Goal: Task Accomplishment & Management: Manage account settings

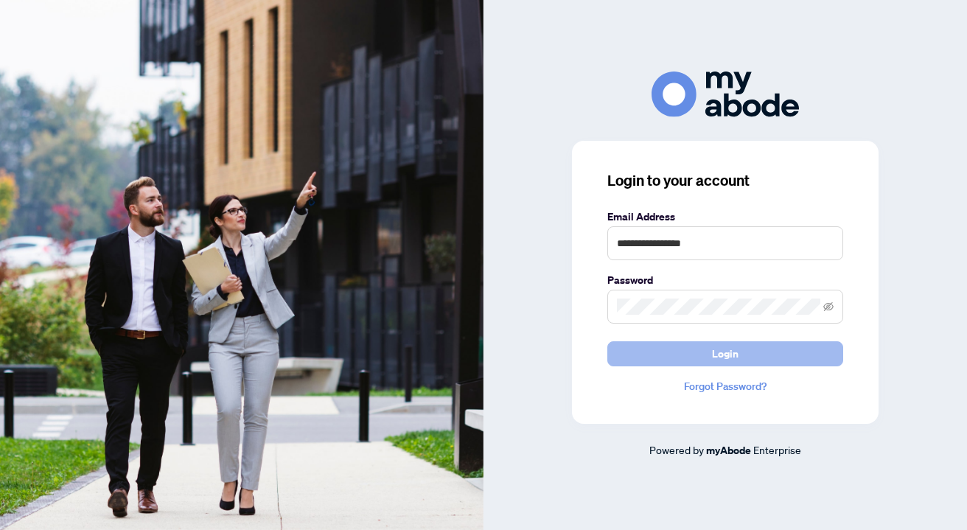
click at [725, 356] on span "Login" at bounding box center [725, 354] width 27 height 24
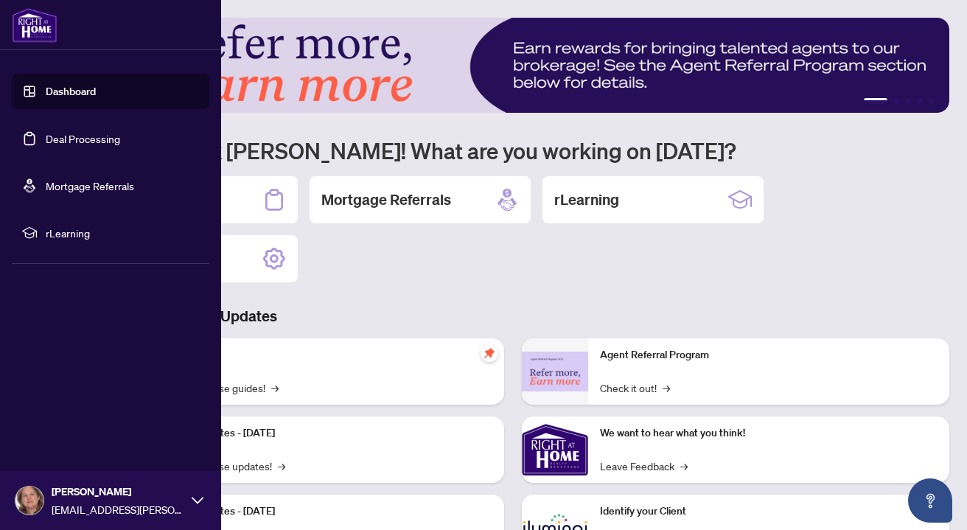
click at [195, 499] on icon at bounding box center [198, 501] width 12 height 12
click at [94, 442] on span "Profile Settings" at bounding box center [78, 444] width 70 height 24
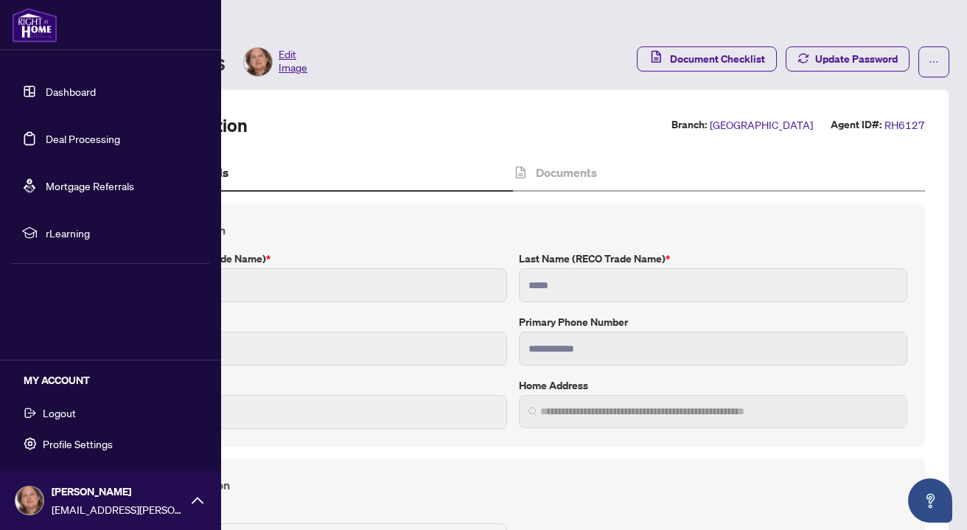
type input "**********"
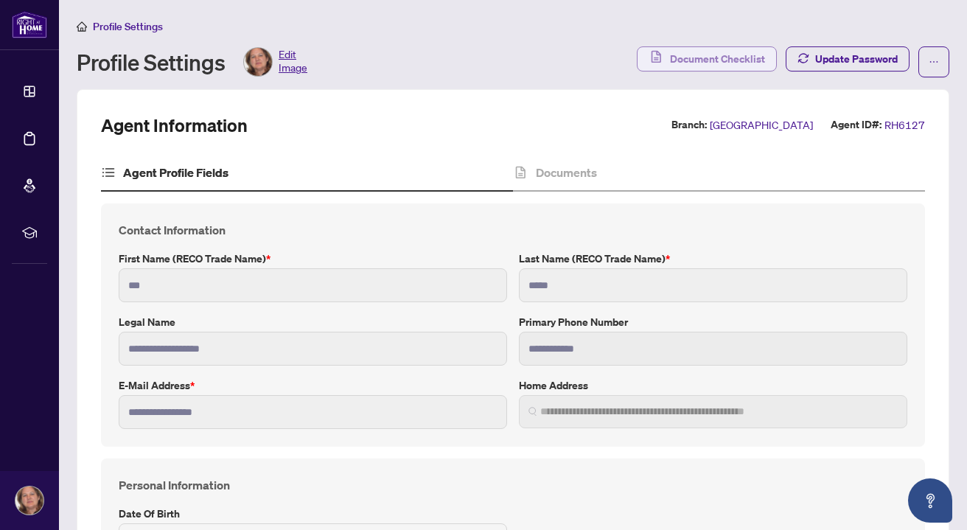
click at [706, 58] on span "Document Checklist" at bounding box center [717, 59] width 95 height 24
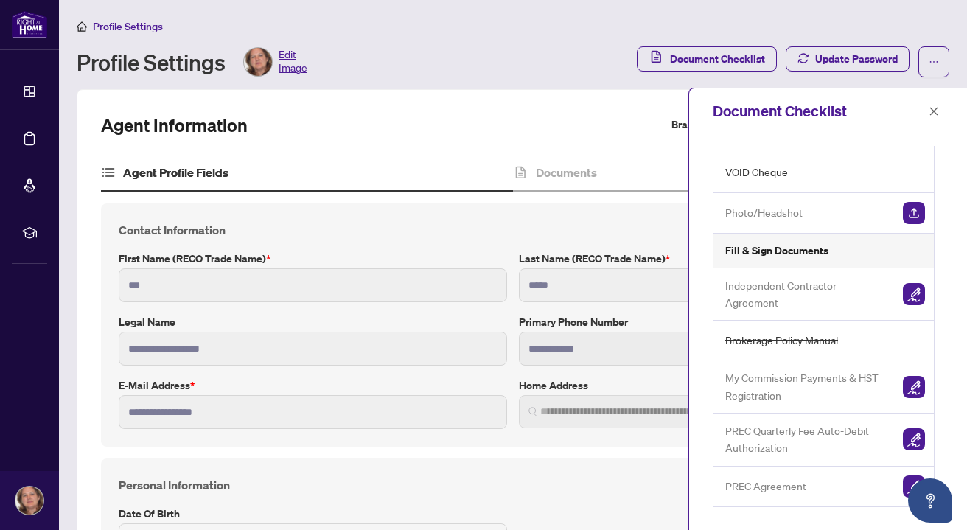
scroll to position [191, 0]
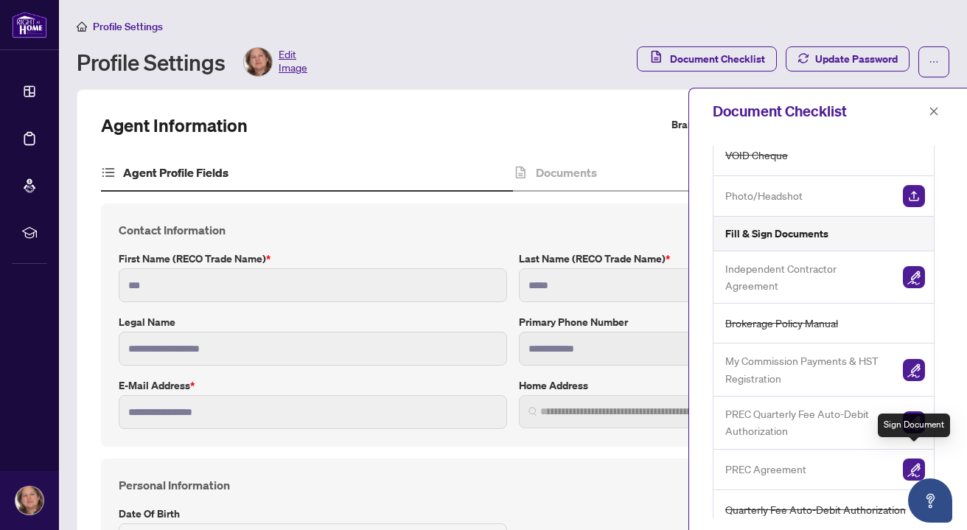
click at [916, 459] on img "button" at bounding box center [914, 470] width 22 height 22
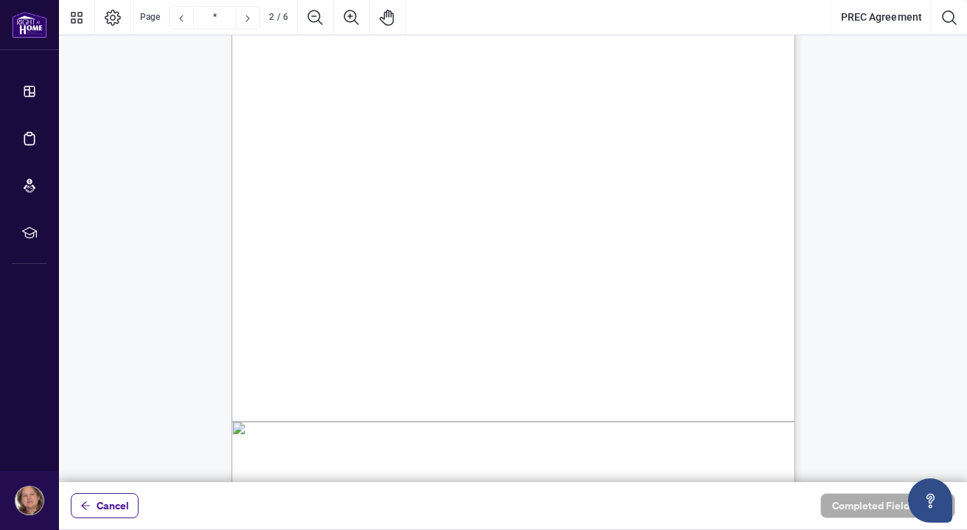
scroll to position [947, 0]
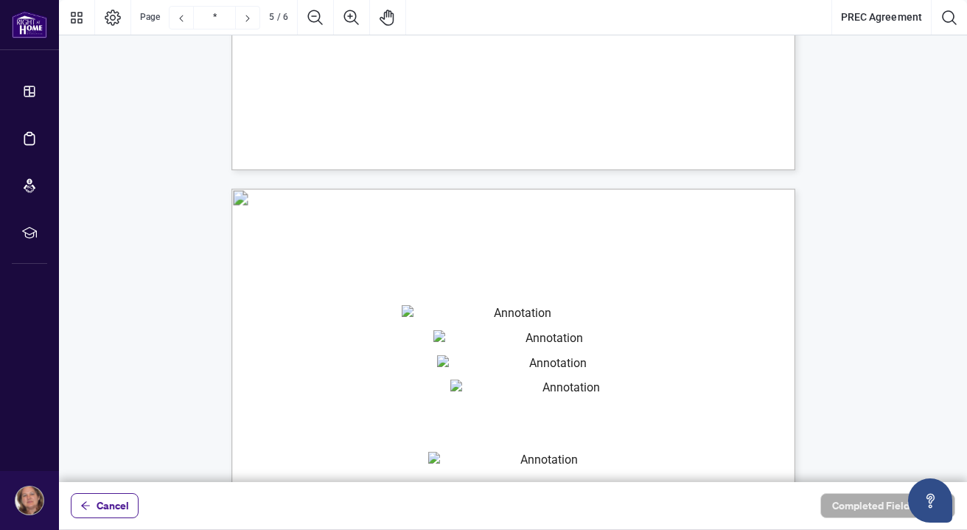
type input "*"
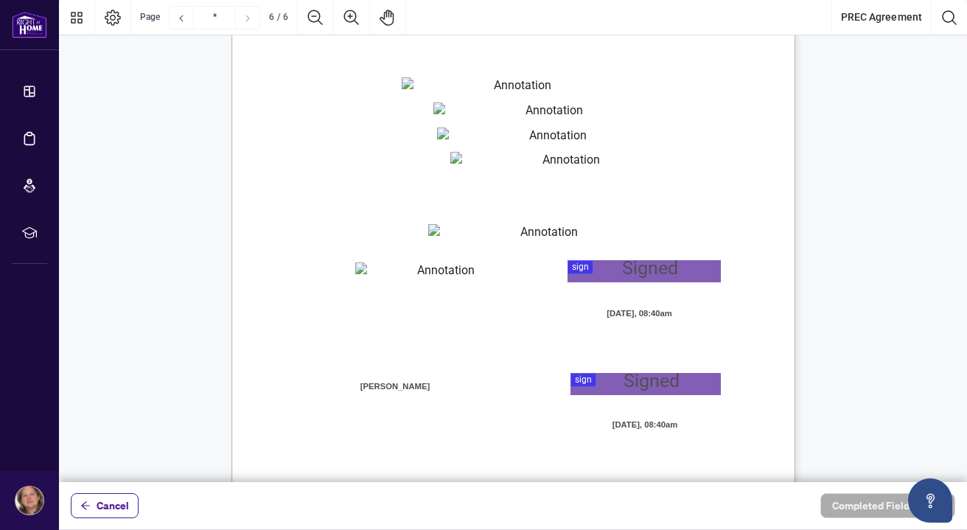
scroll to position [3832, 0]
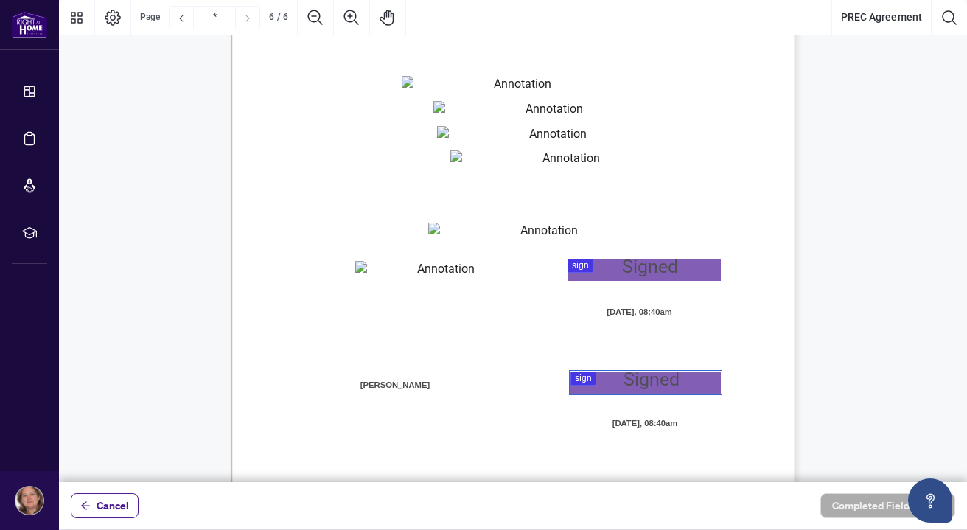
click at [609, 382] on div at bounding box center [513, 241] width 908 height 482
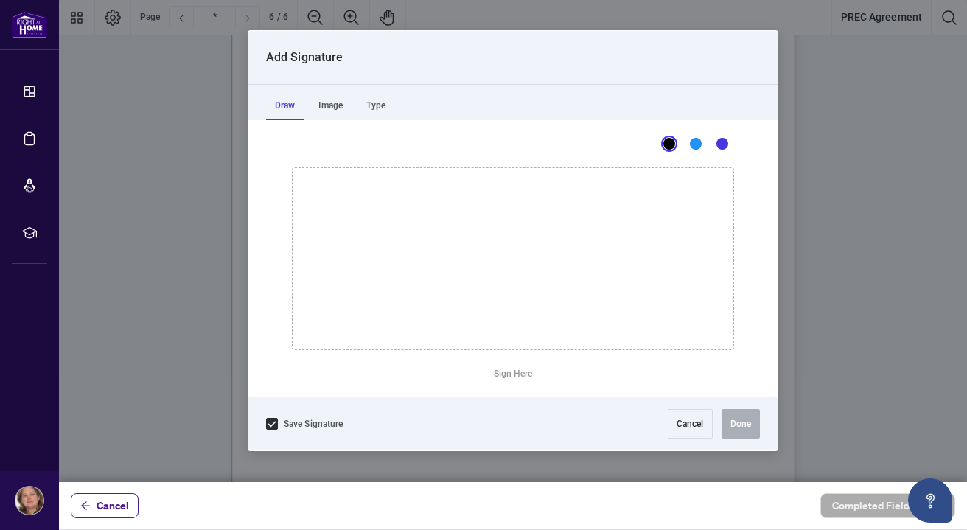
click at [389, 310] on icon "Drawing canvas" at bounding box center [513, 258] width 441 height 181
click at [532, 377] on button "Clear Signature" at bounding box center [513, 374] width 73 height 24
click at [290, 106] on div "Draw" at bounding box center [285, 105] width 38 height 29
drag, startPoint x: 456, startPoint y: 262, endPoint x: 442, endPoint y: 266, distance: 15.2
click at [442, 266] on icon "Drawing canvas" at bounding box center [513, 258] width 441 height 181
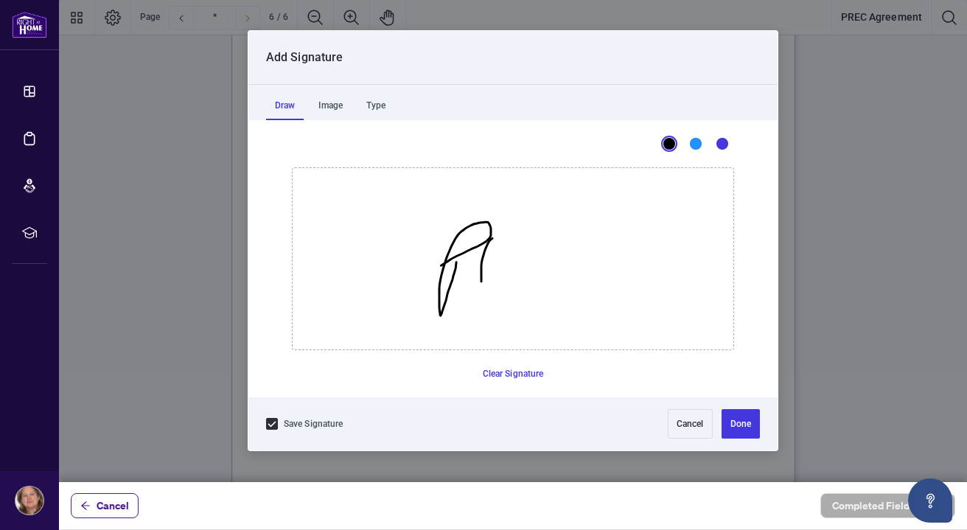
drag, startPoint x: 481, startPoint y: 268, endPoint x: 509, endPoint y: 293, distance: 37.0
click at [509, 290] on icon "Drawing canvas" at bounding box center [513, 258] width 441 height 181
click at [499, 372] on button "Clear Signature" at bounding box center [513, 374] width 73 height 24
click at [332, 105] on div "Image" at bounding box center [331, 105] width 42 height 29
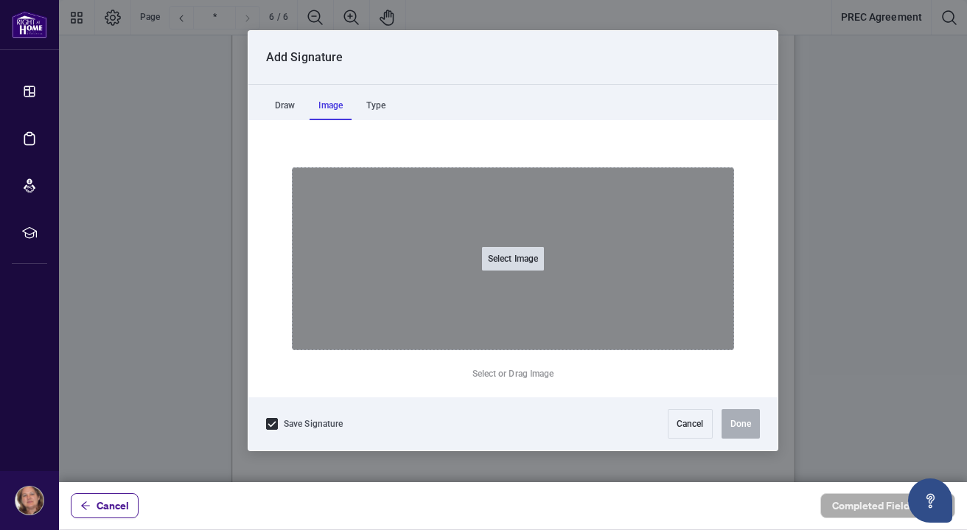
click at [520, 262] on button "Select Image" at bounding box center [513, 259] width 62 height 24
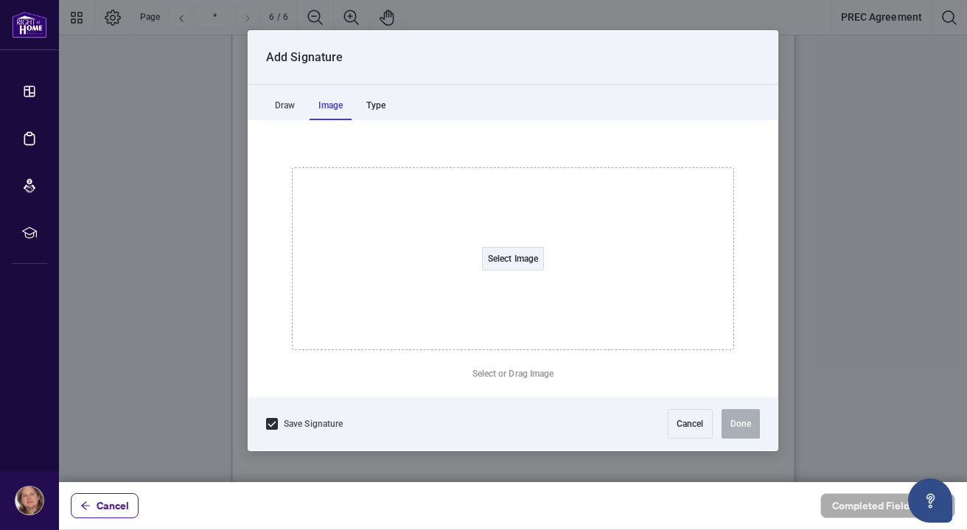
click at [389, 108] on div "Type" at bounding box center [376, 105] width 37 height 29
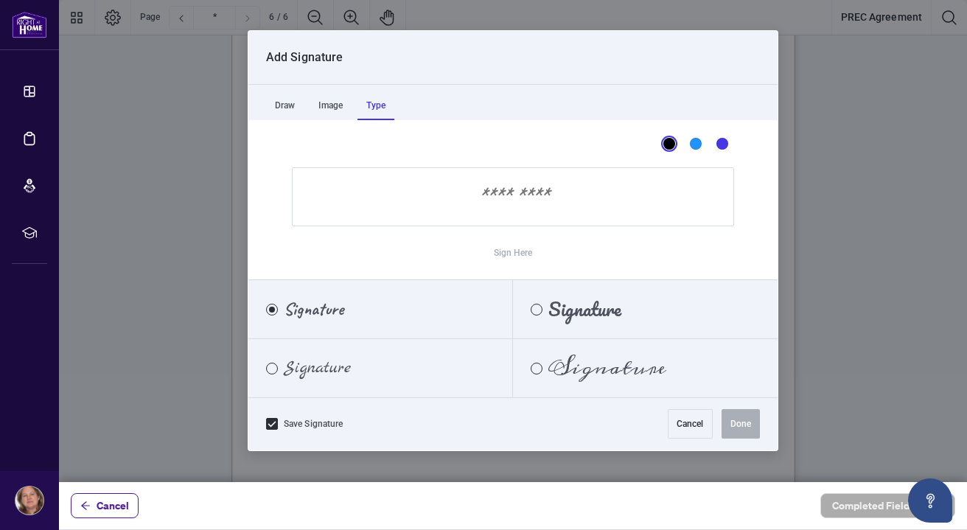
click at [420, 202] on input "Sign Here" at bounding box center [513, 196] width 442 height 59
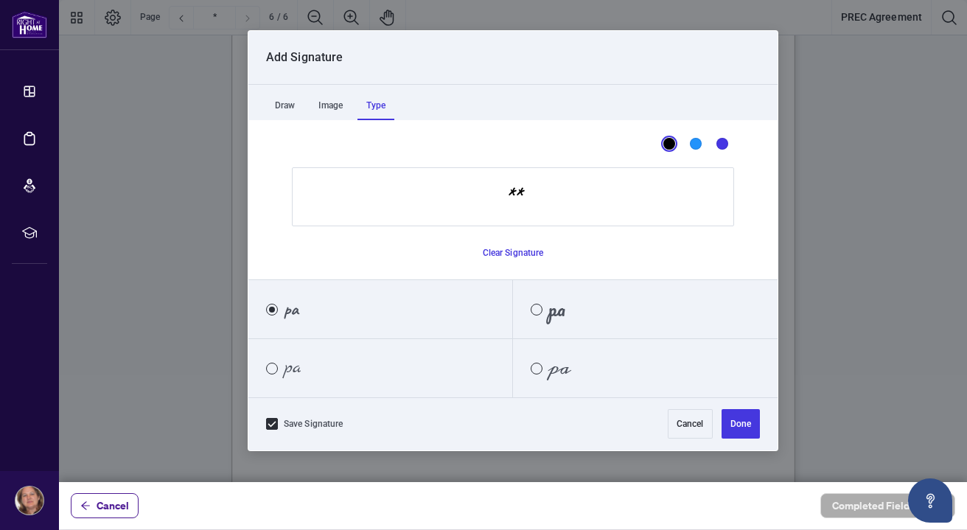
type input "*"
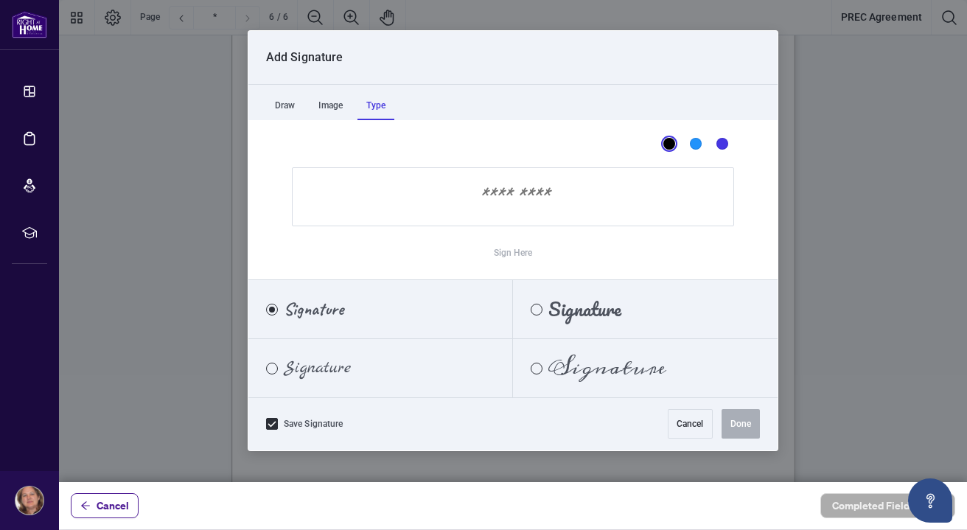
click at [557, 363] on span "Signature" at bounding box center [608, 368] width 118 height 16
click at [469, 207] on input "Sign Here" at bounding box center [513, 196] width 442 height 59
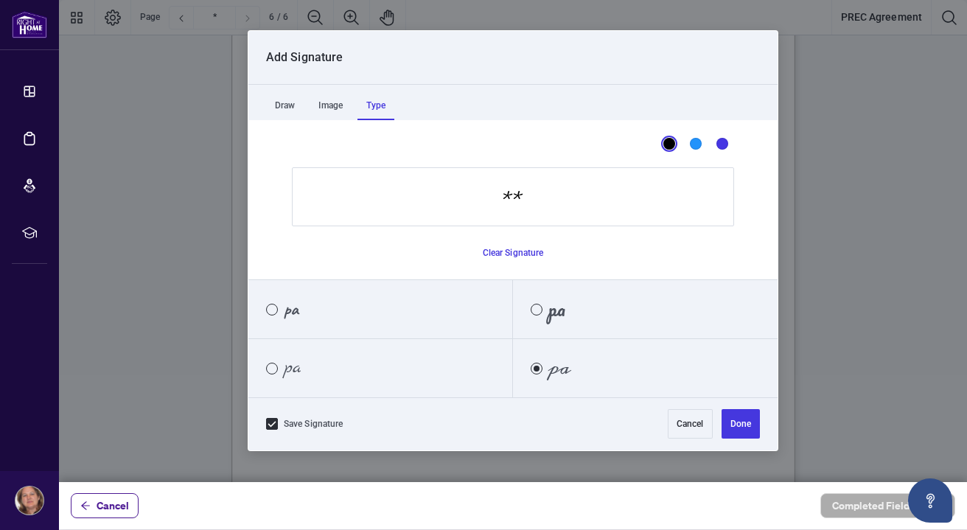
type input "*"
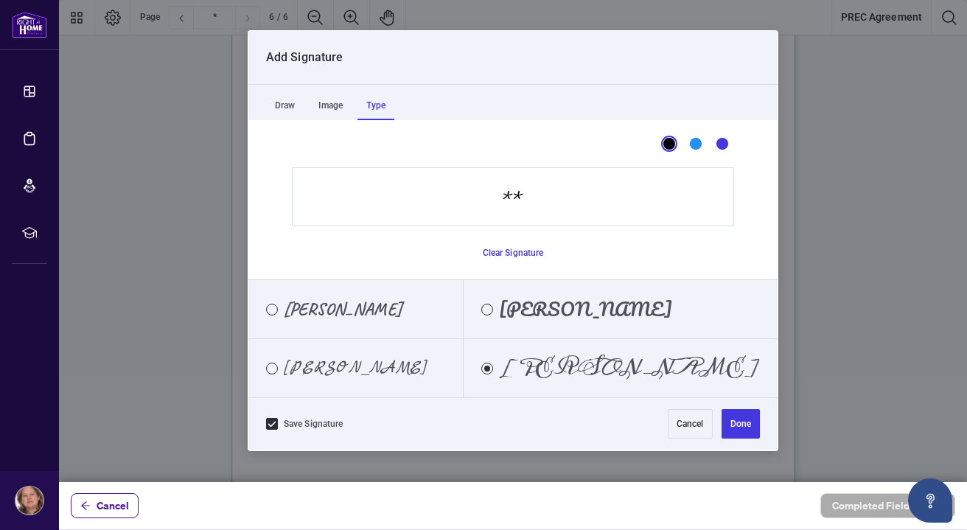
type input "*"
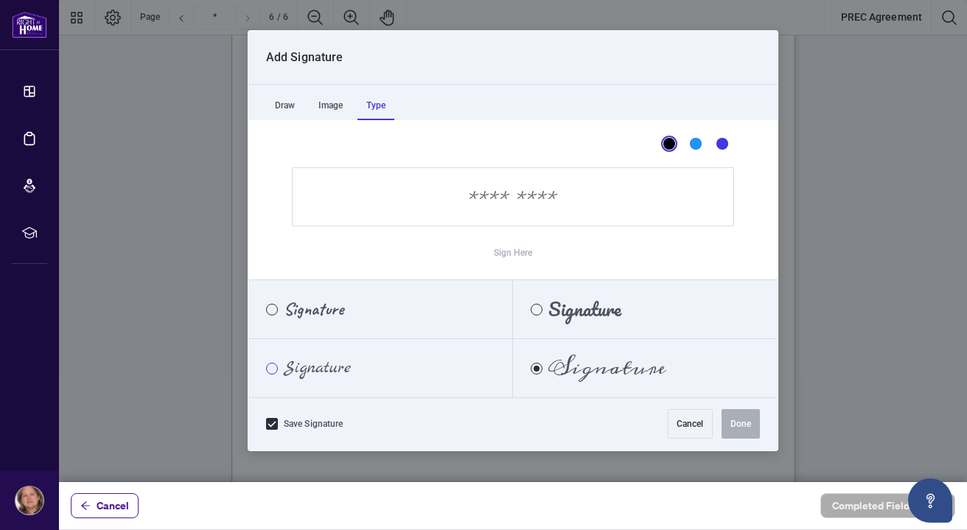
click at [276, 369] on div "Marck Script" at bounding box center [272, 369] width 12 height 12
click at [496, 201] on input "Sign Here" at bounding box center [513, 196] width 442 height 59
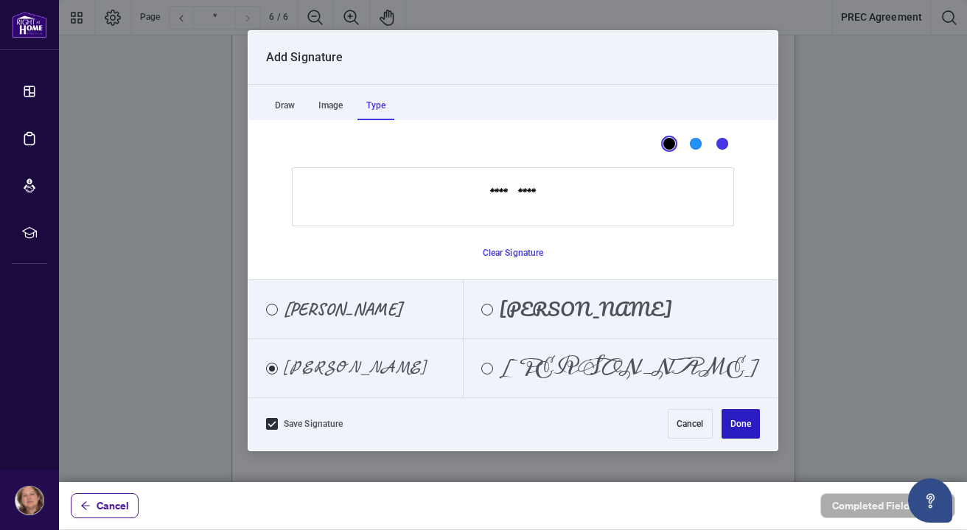
type input "*********"
click at [752, 424] on button "Done" at bounding box center [741, 423] width 38 height 29
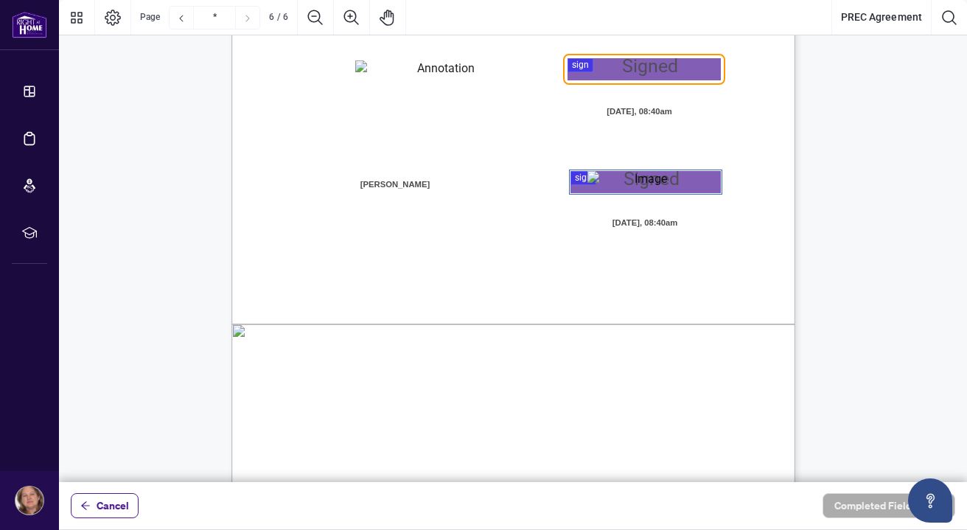
scroll to position [4054, 0]
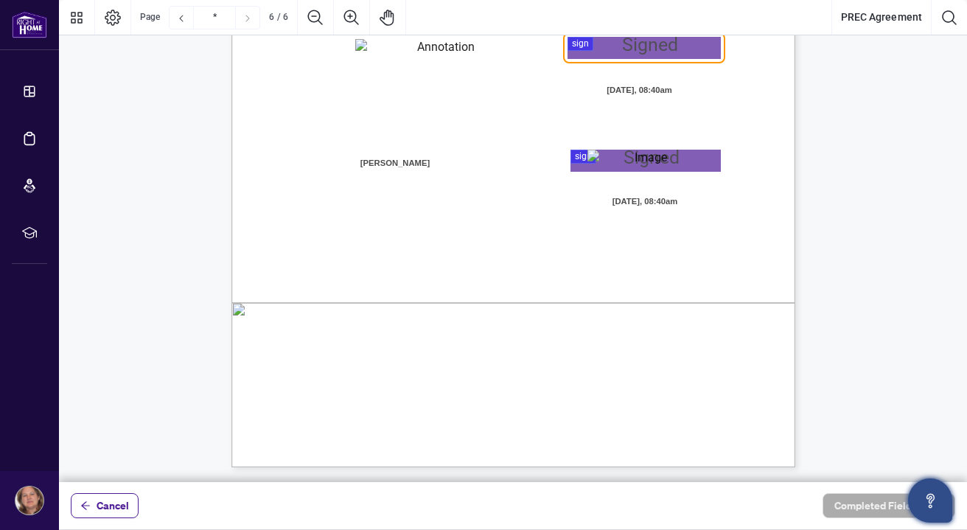
click at [928, 494] on icon "Open asap" at bounding box center [931, 498] width 8 height 10
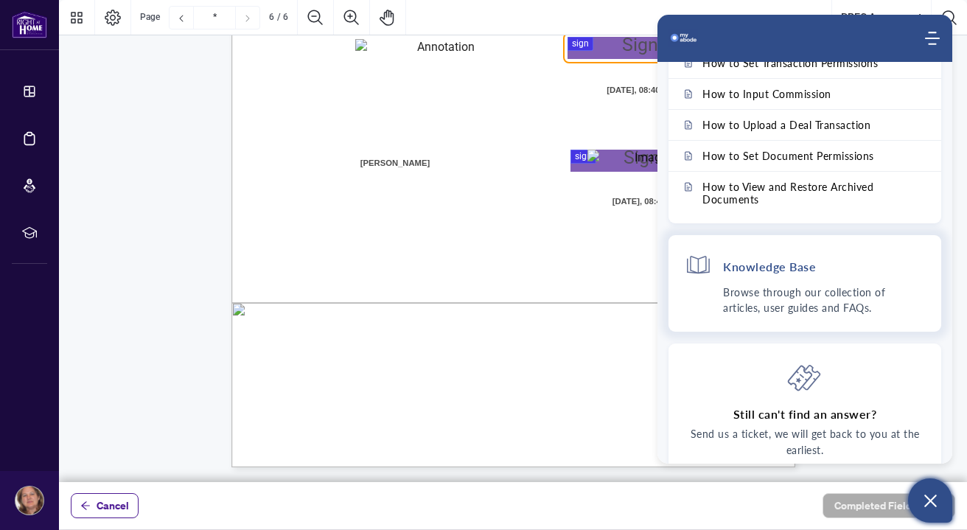
scroll to position [111, 0]
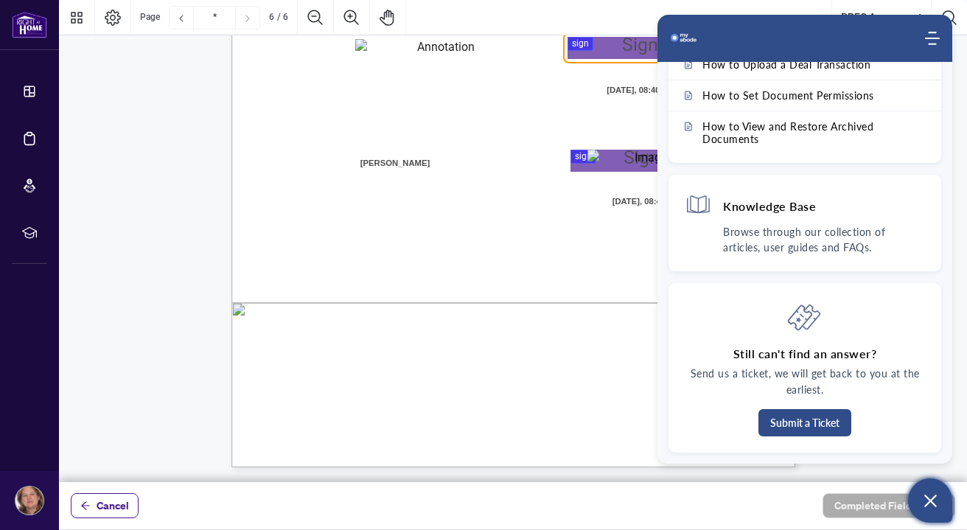
click at [606, 426] on div "V052025 6 By signing below, the parties confirm that they understand and agree …" at bounding box center [583, 194] width 705 height 913
click at [607, 426] on div "V052025 6 By signing below, the parties confirm that they understand and agree …" at bounding box center [583, 194] width 705 height 913
click at [936, 508] on icon "Open asap" at bounding box center [931, 501] width 18 height 18
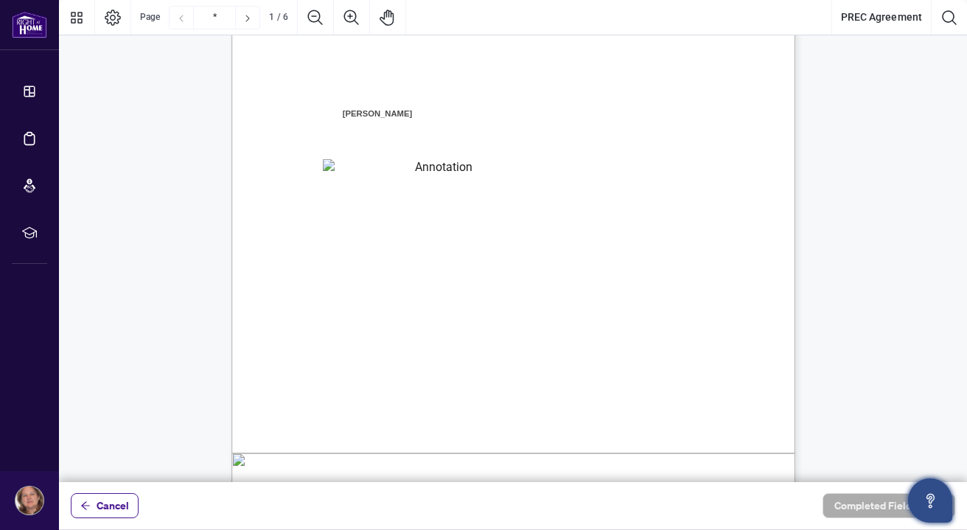
scroll to position [0, 0]
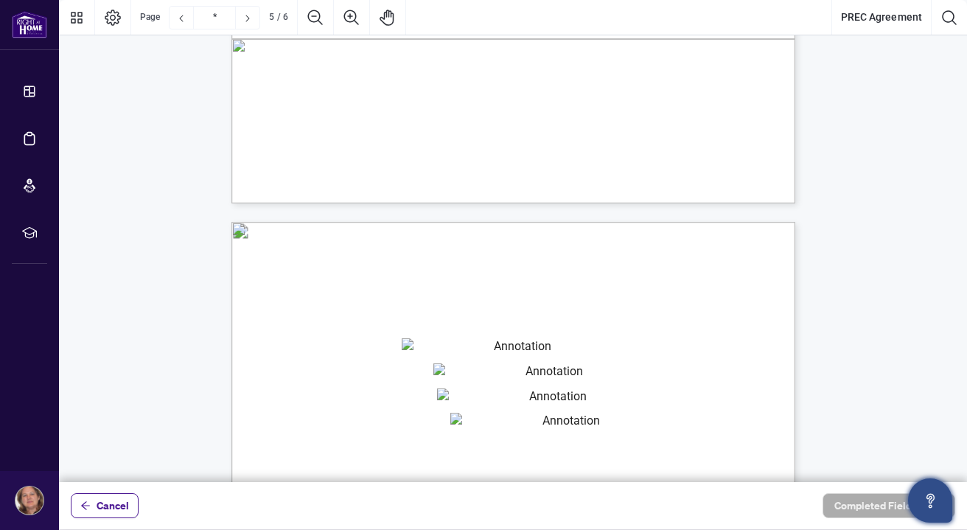
type input "*"
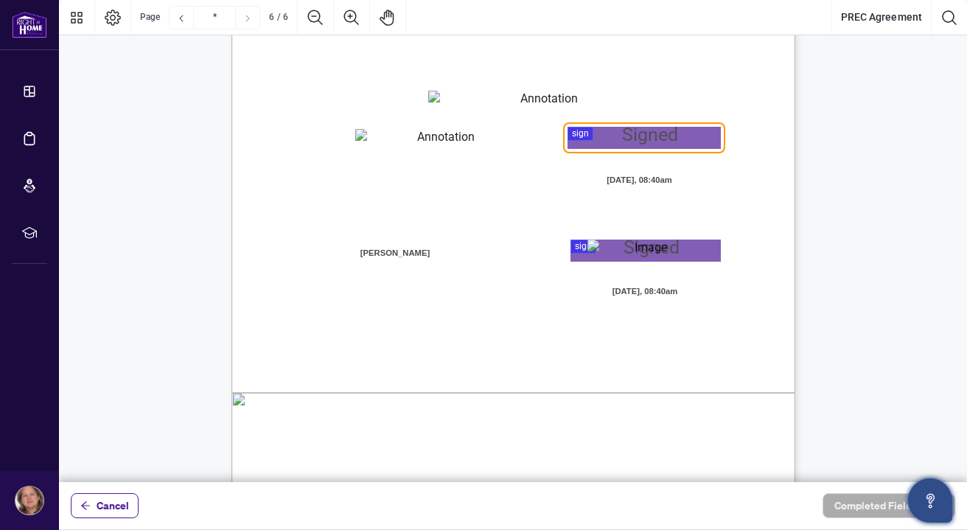
scroll to position [3966, 0]
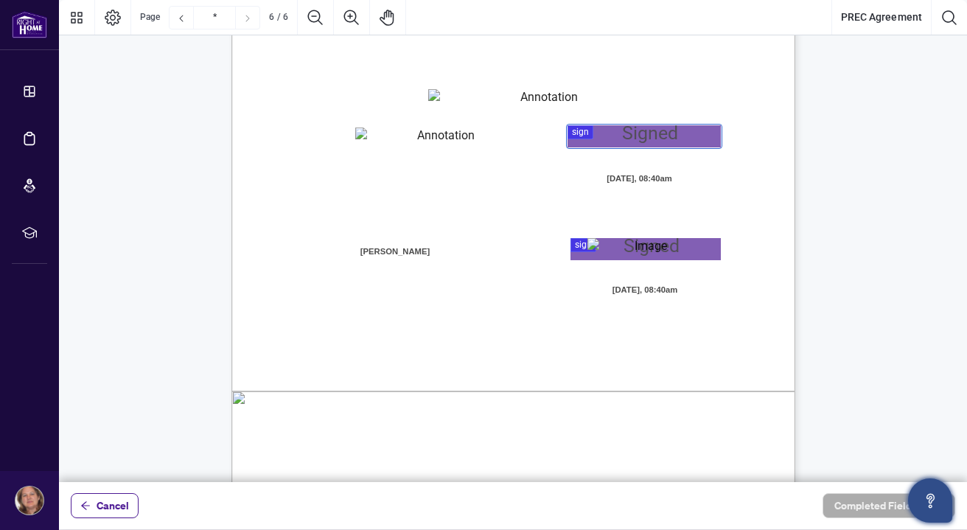
click at [586, 137] on div at bounding box center [513, 241] width 908 height 482
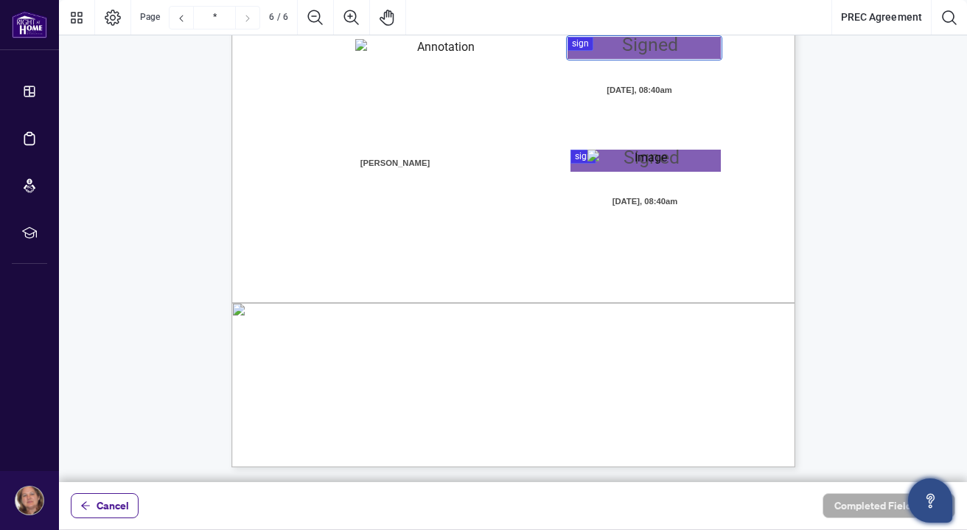
scroll to position [4045, 0]
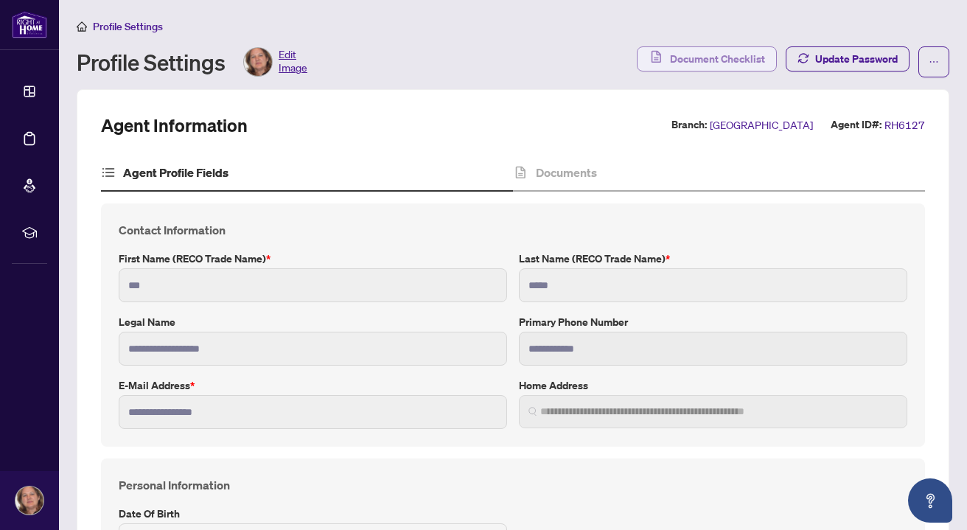
click at [733, 63] on span "Document Checklist" at bounding box center [717, 59] width 95 height 24
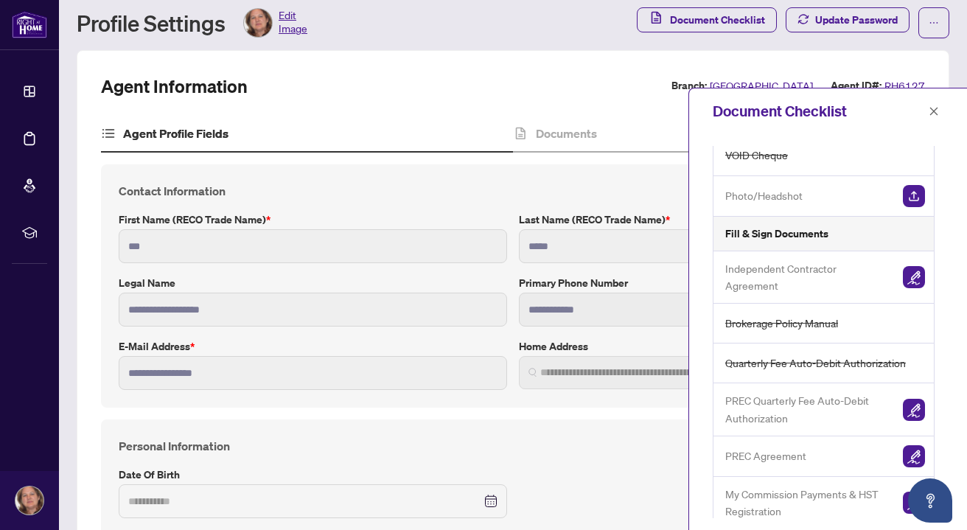
scroll to position [44, 0]
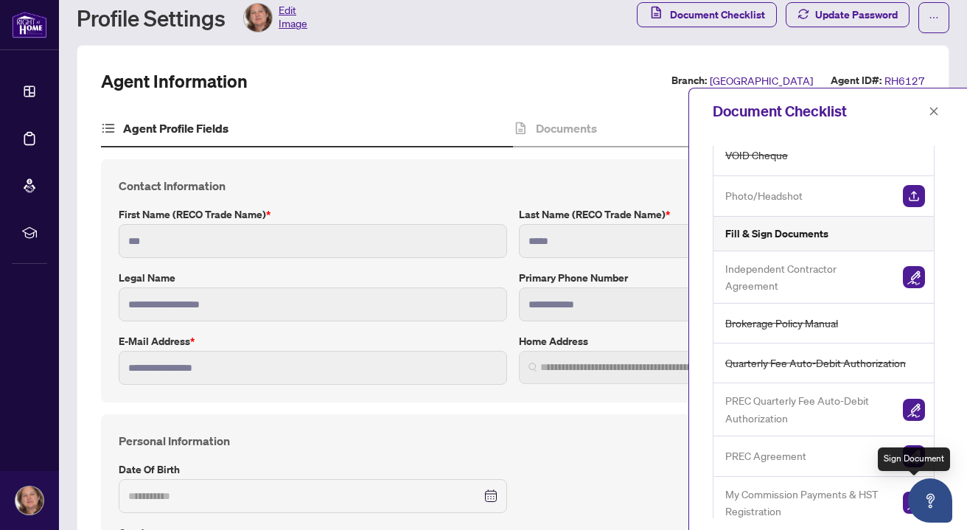
click at [907, 492] on img "button" at bounding box center [914, 503] width 22 height 22
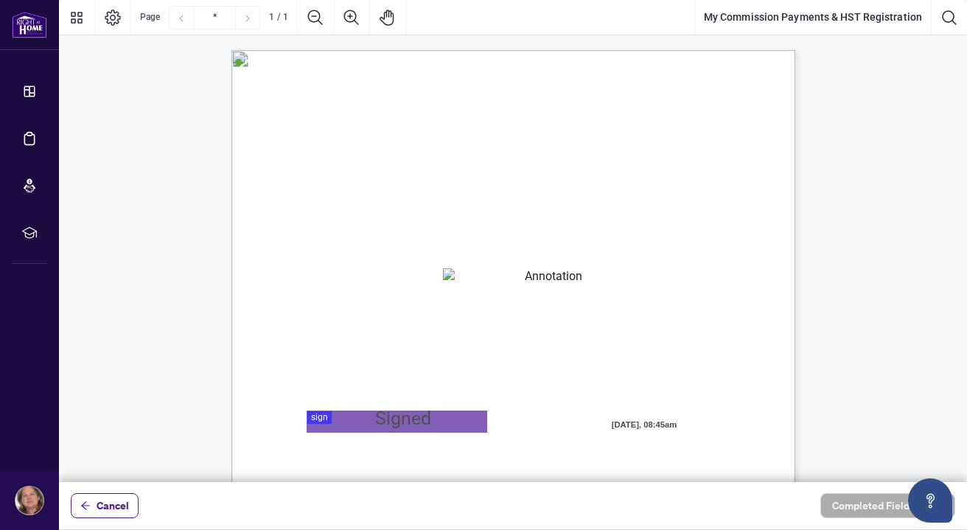
click at [184, 95] on div "MY COMMISSION PAYMENTS AND HST REGISTRATION For Right at Home Realty to pay out…" at bounding box center [348, 407] width 579 height 745
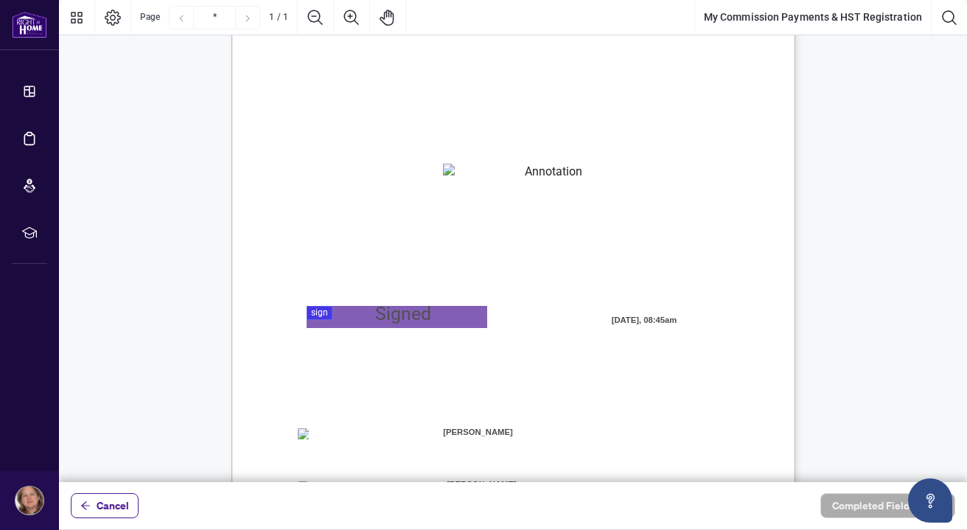
scroll to position [108, 0]
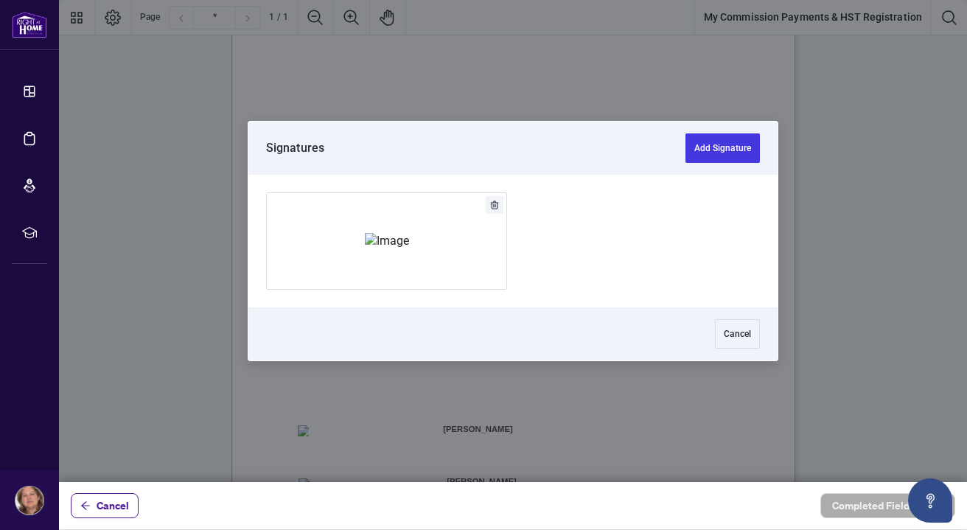
click at [341, 307] on div at bounding box center [513, 241] width 908 height 482
click at [733, 152] on button "Add Signature" at bounding box center [723, 147] width 74 height 29
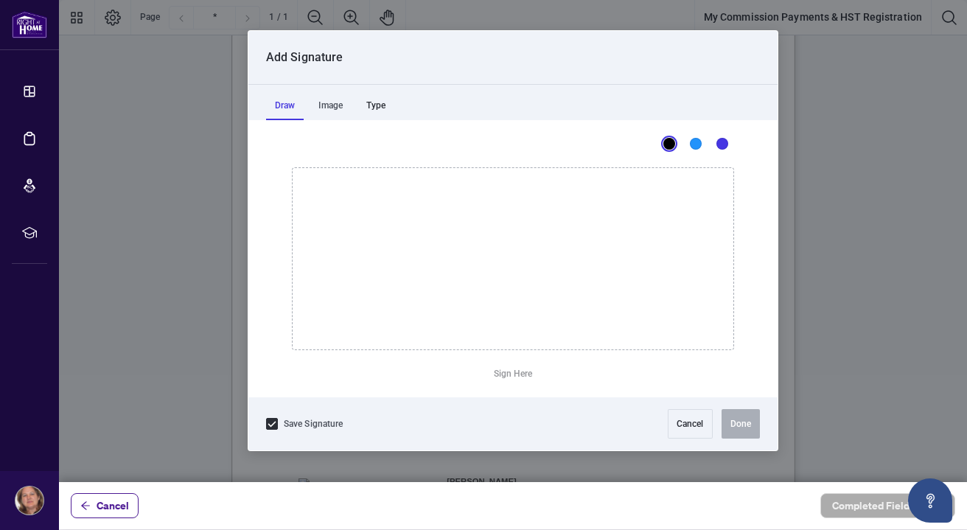
click at [381, 105] on div "Type" at bounding box center [376, 105] width 37 height 29
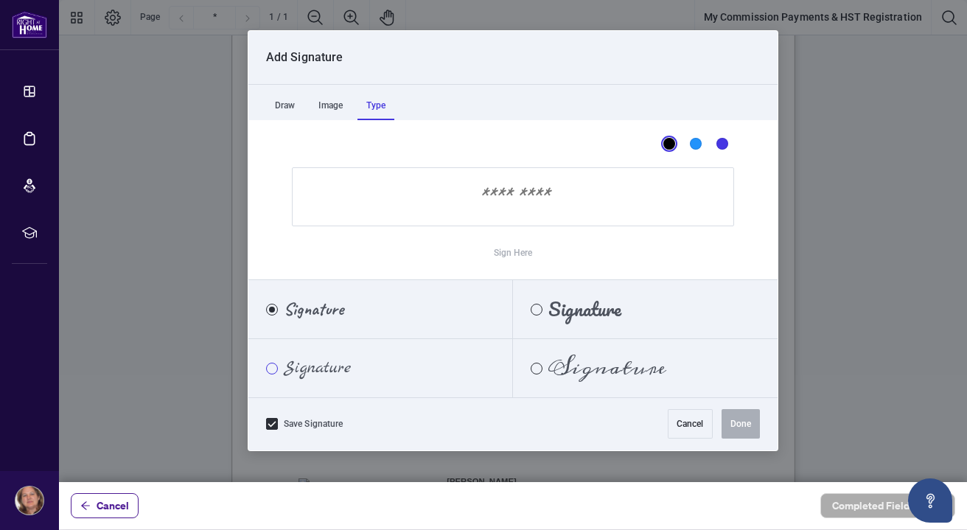
click at [275, 366] on div "Marck Script" at bounding box center [272, 369] width 12 height 12
click at [481, 198] on input "Sign Here" at bounding box center [513, 196] width 442 height 59
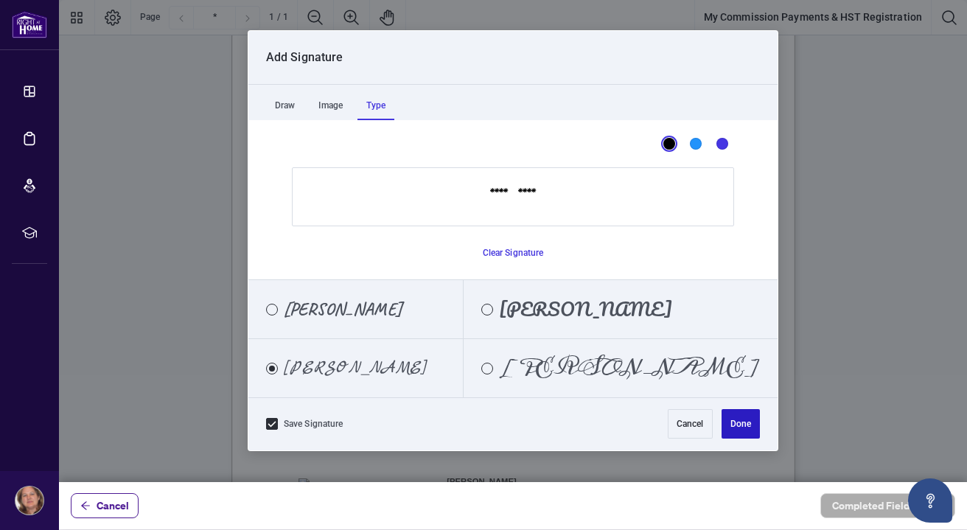
type input "*********"
click at [751, 419] on button "Done" at bounding box center [741, 423] width 38 height 29
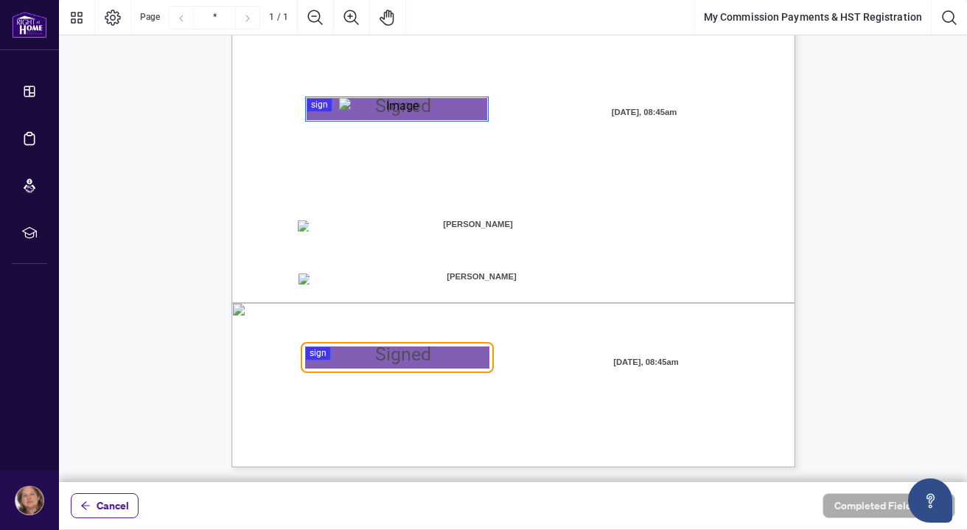
scroll to position [313, 0]
click at [336, 359] on div at bounding box center [513, 241] width 908 height 482
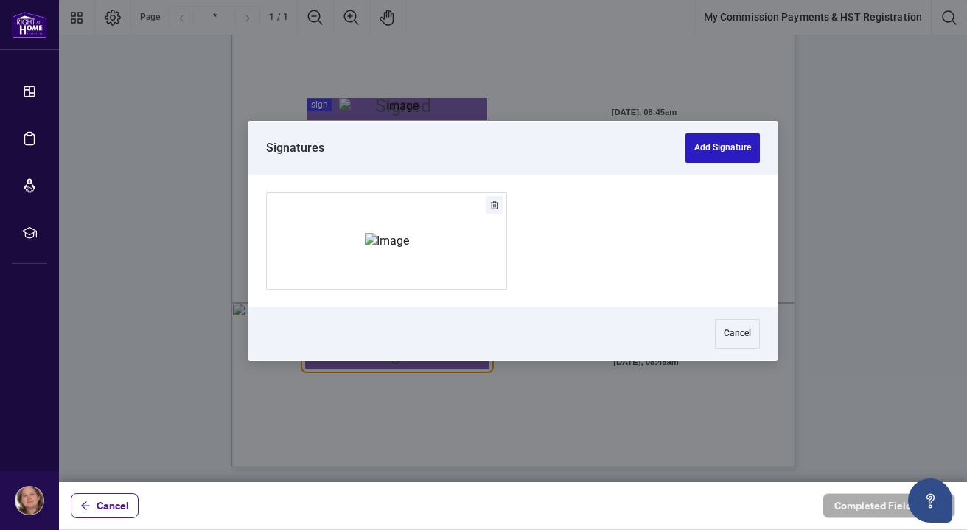
click at [722, 144] on button "Add Signature" at bounding box center [723, 147] width 74 height 29
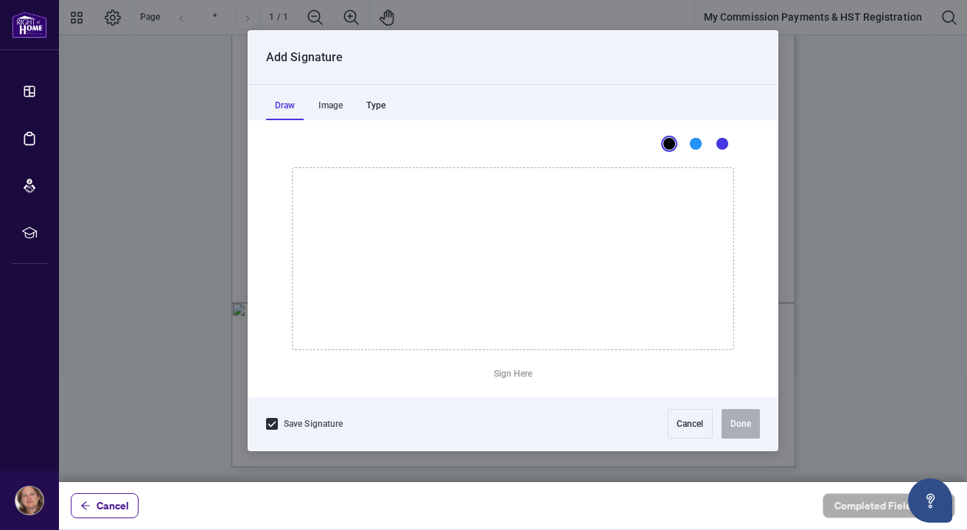
click at [381, 109] on div "Type" at bounding box center [376, 105] width 37 height 29
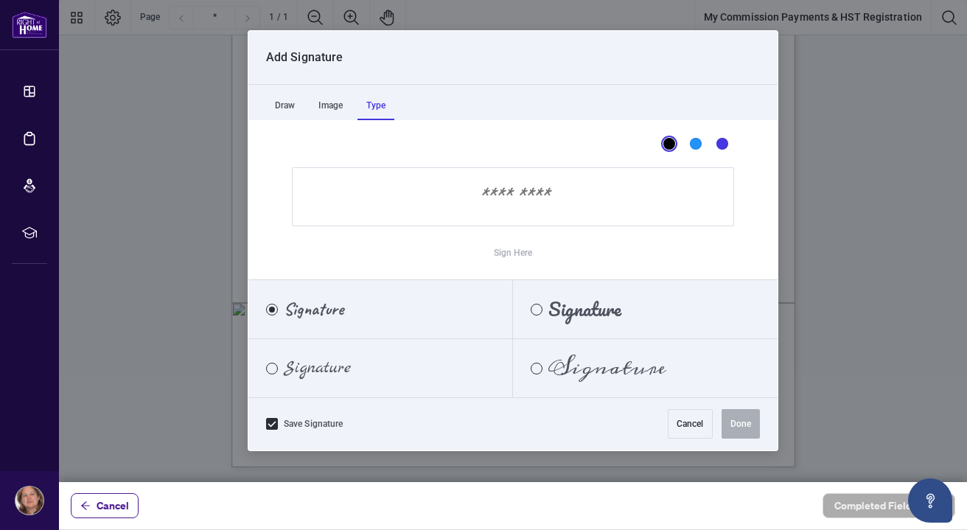
click at [289, 371] on span "Signature" at bounding box center [317, 368] width 67 height 16
click at [470, 206] on input "Sign Here" at bounding box center [513, 196] width 442 height 59
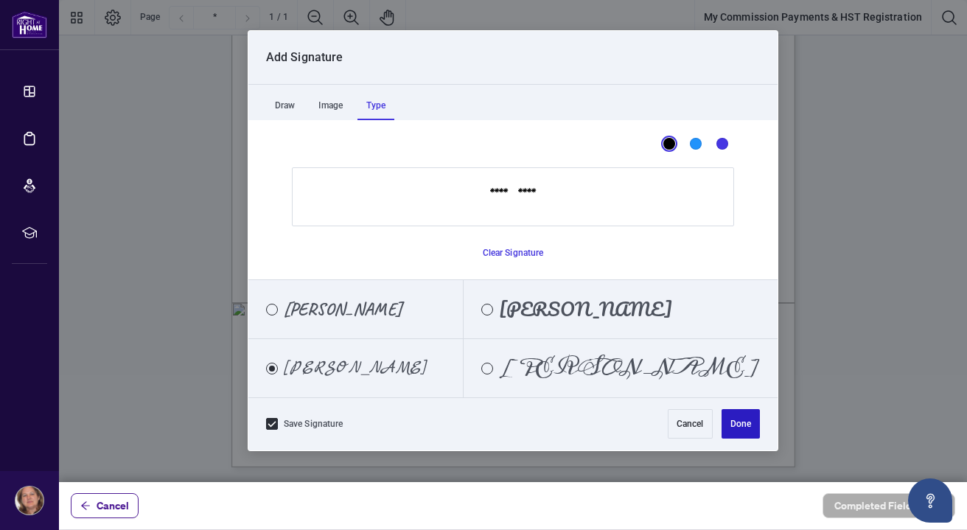
type input "*********"
click at [746, 422] on button "Done" at bounding box center [741, 423] width 38 height 29
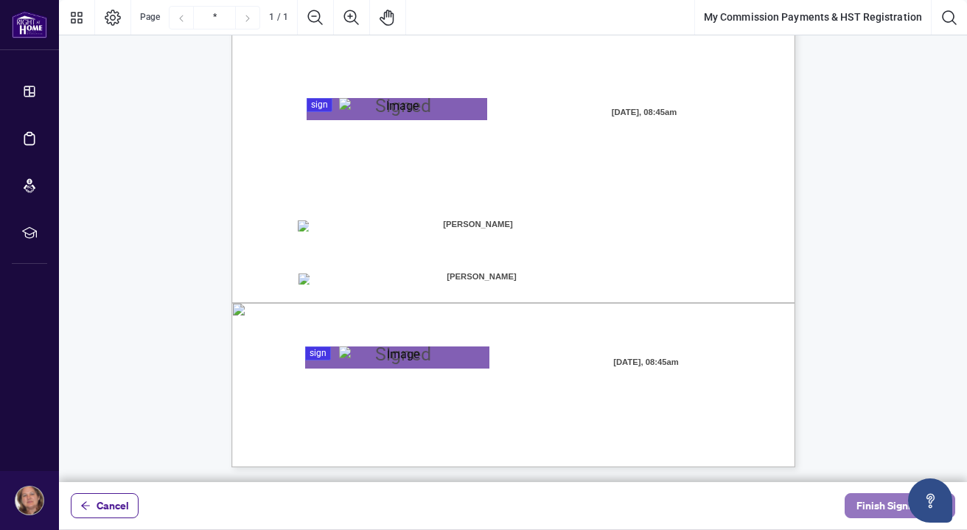
click at [885, 505] on span "Finish Signing" at bounding box center [890, 506] width 66 height 24
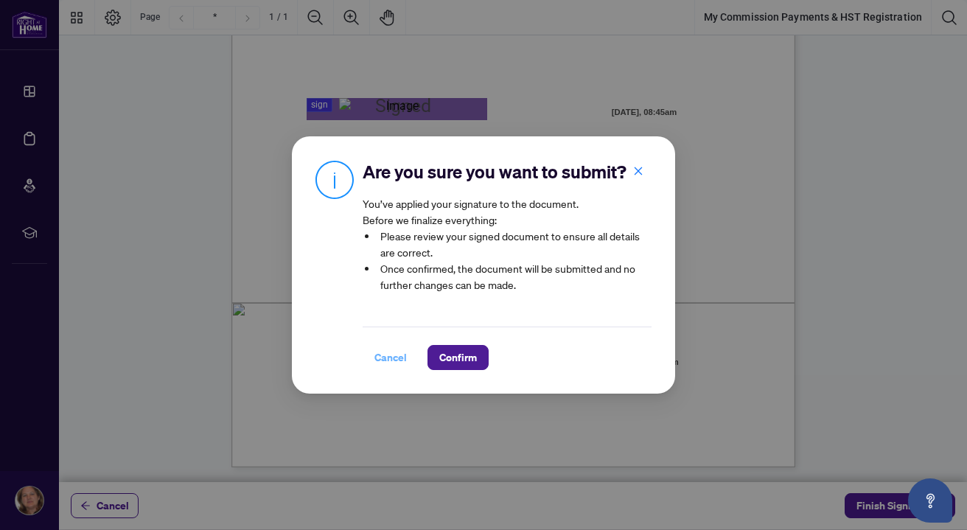
click at [385, 357] on span "Cancel" at bounding box center [391, 358] width 32 height 24
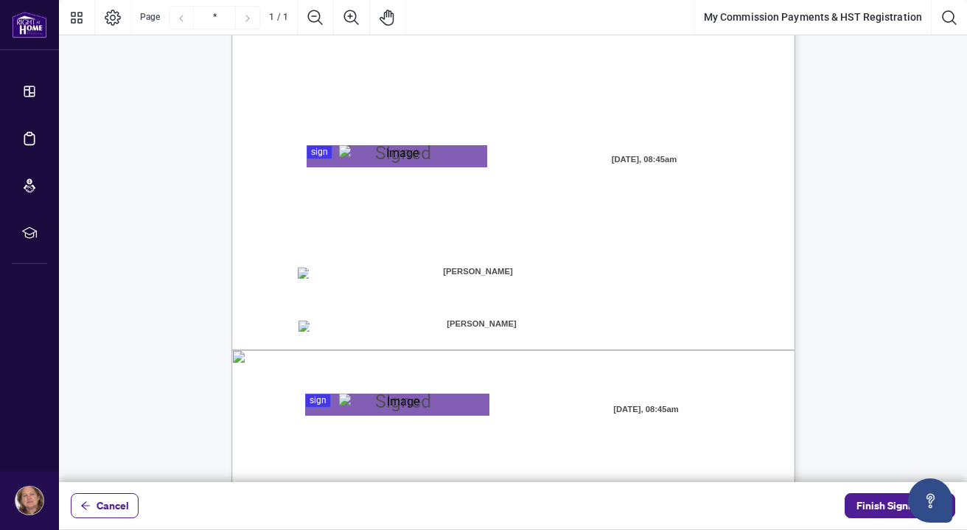
scroll to position [313, 0]
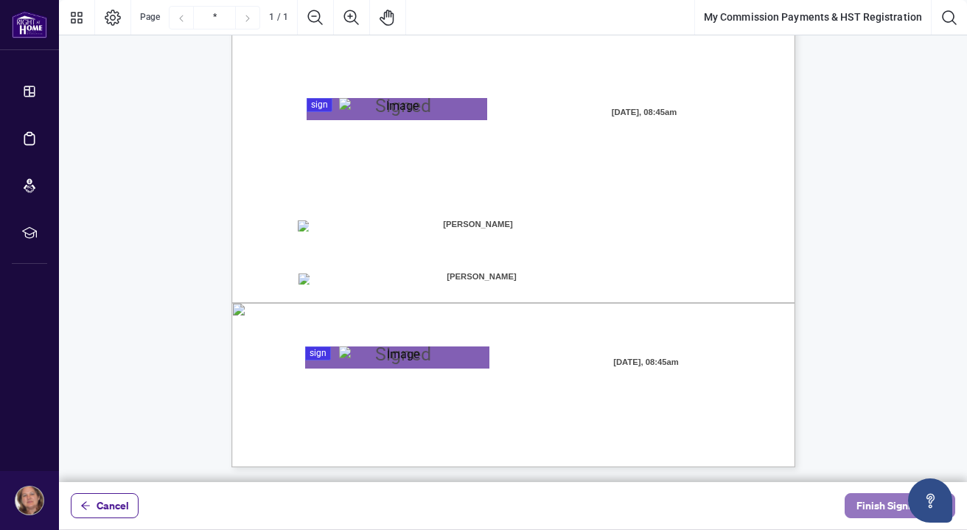
click at [874, 502] on span "Finish Signing" at bounding box center [890, 506] width 66 height 24
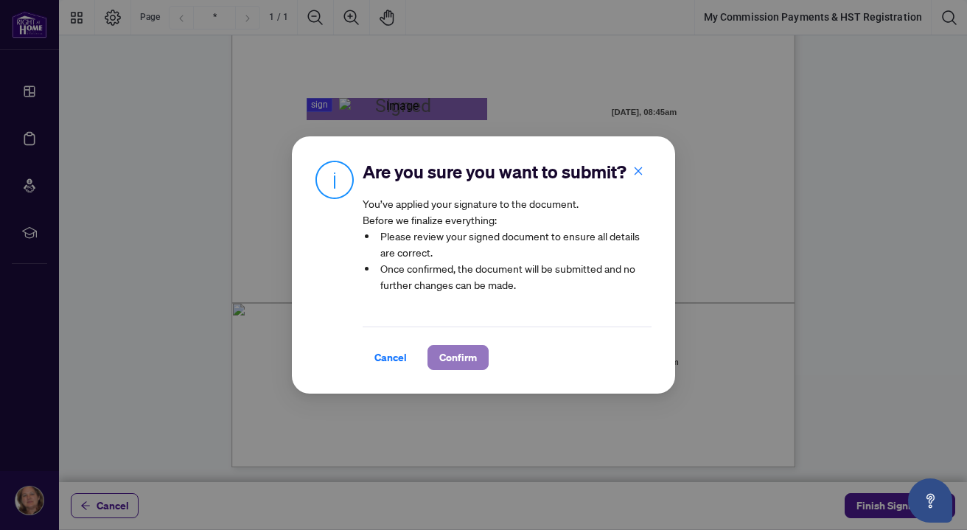
click at [464, 356] on span "Confirm" at bounding box center [458, 358] width 38 height 24
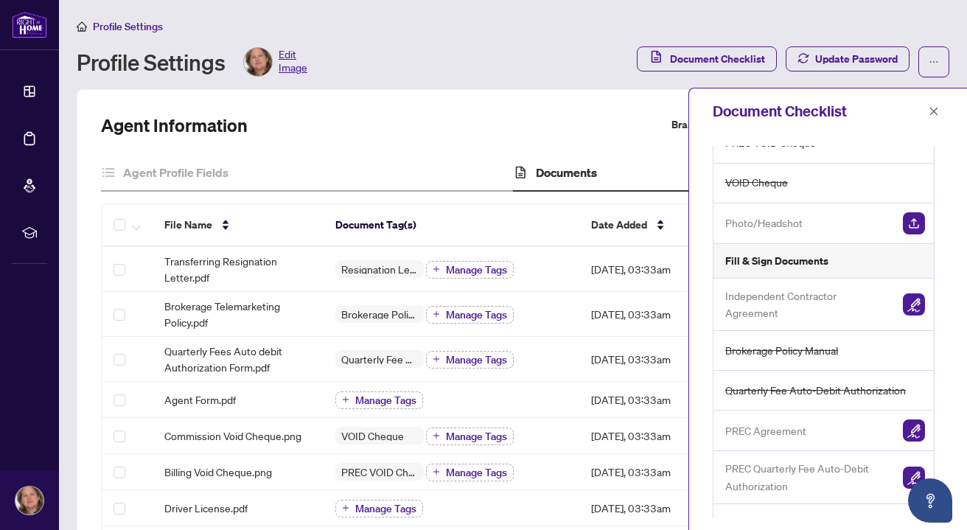
scroll to position [191, 0]
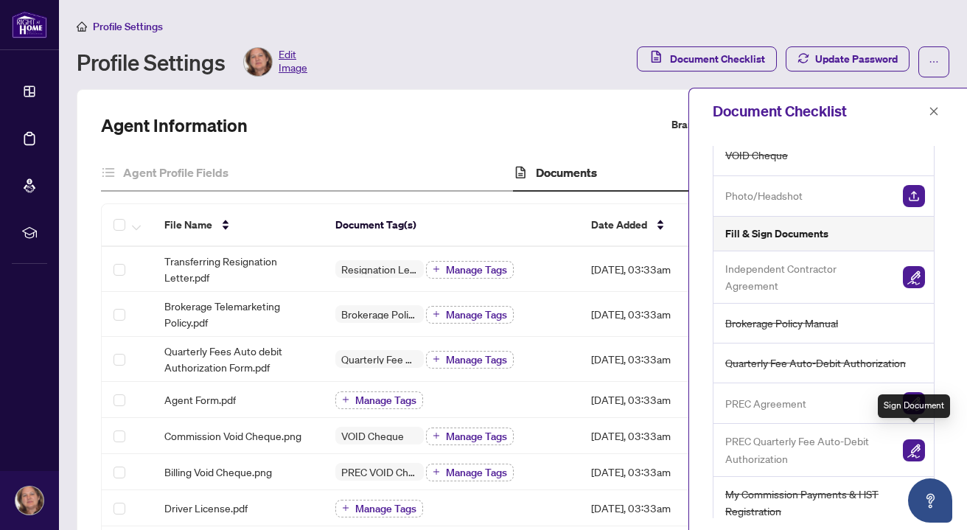
click at [913, 439] on img "button" at bounding box center [914, 450] width 22 height 22
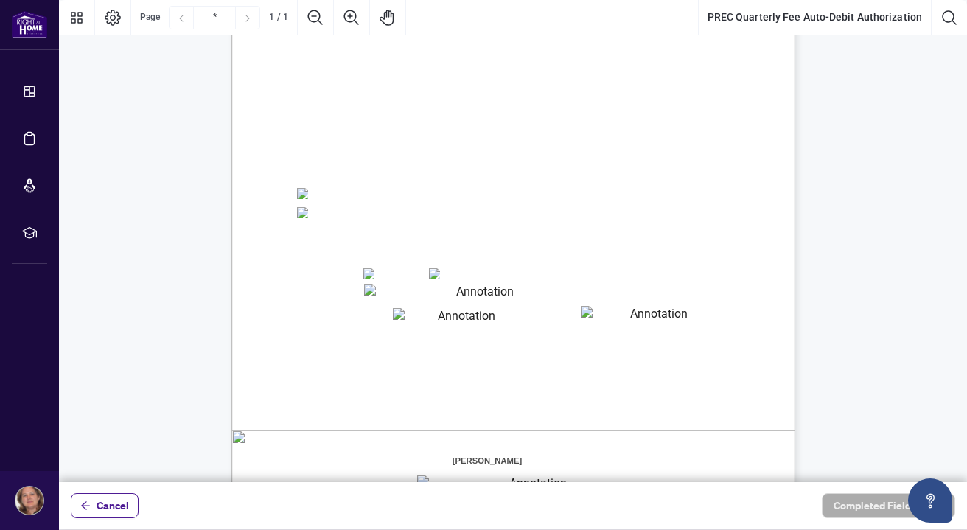
scroll to position [186, 0]
click at [164, 110] on div "Right at Home Realty, Brokerage PREC Quarterly Fees Billing Authorization Quart…" at bounding box center [348, 222] width 579 height 745
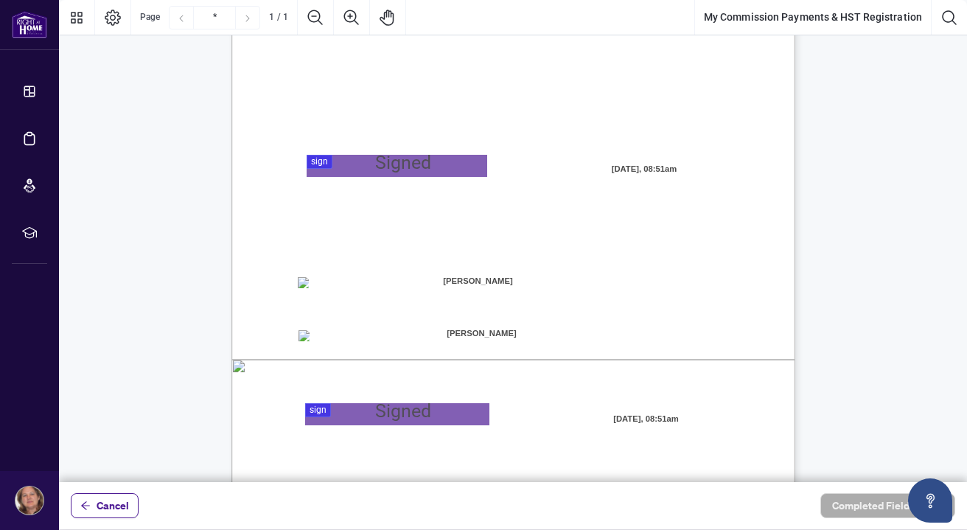
scroll to position [313, 0]
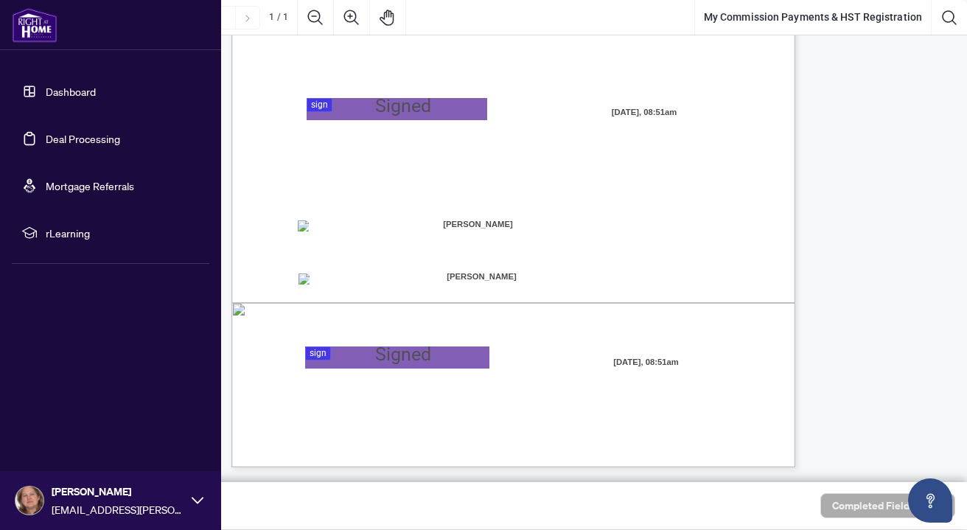
click at [69, 90] on link "Dashboard" at bounding box center [71, 91] width 50 height 13
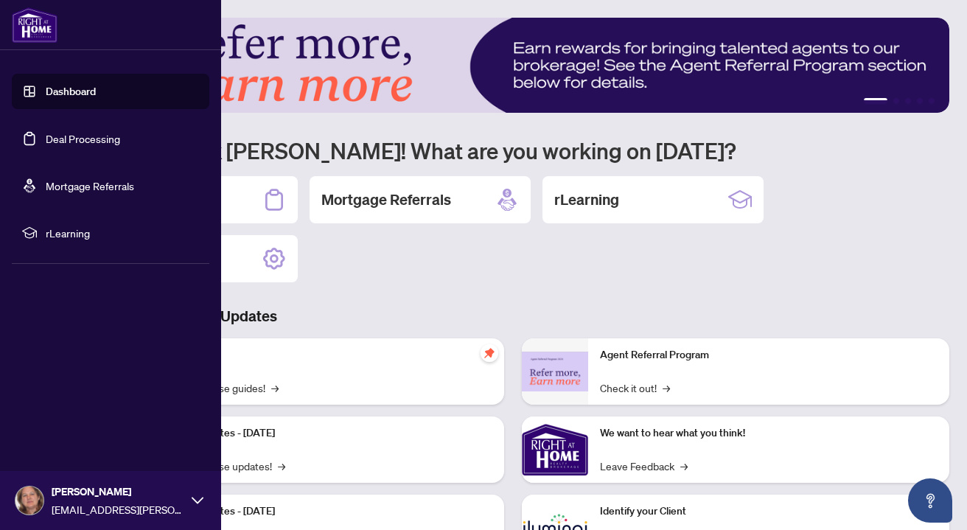
click at [198, 497] on icon at bounding box center [198, 501] width 12 height 12
click at [97, 442] on span "Profile Settings" at bounding box center [78, 444] width 70 height 24
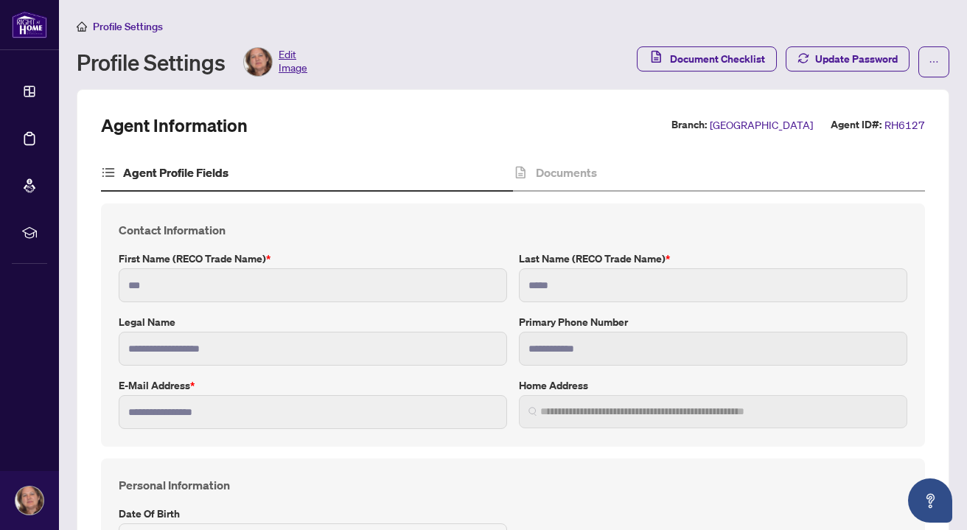
click at [113, 169] on icon at bounding box center [108, 172] width 15 height 15
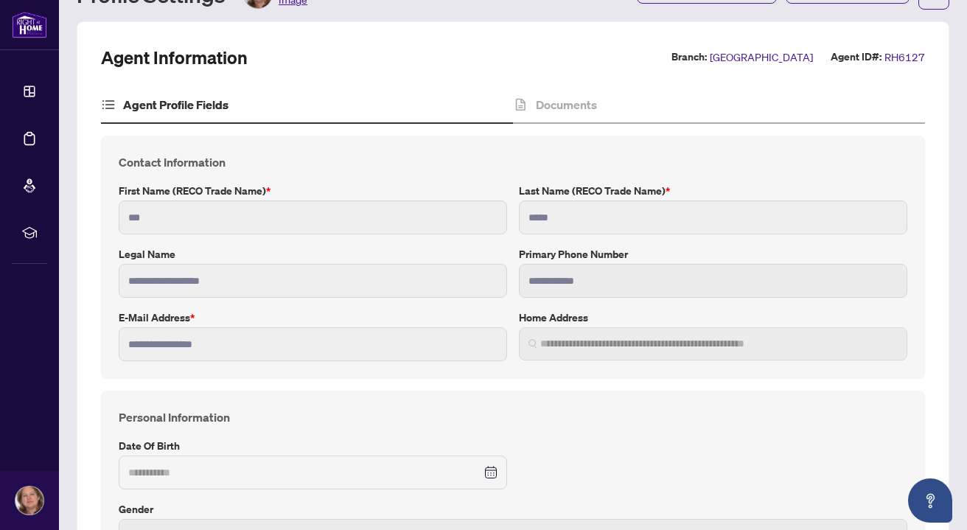
scroll to position [87, 0]
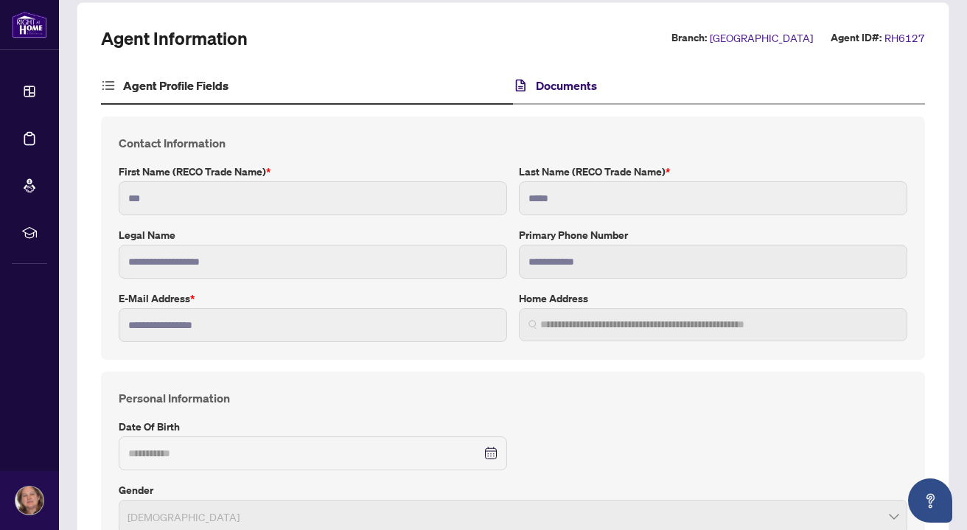
click at [568, 83] on h4 "Documents" at bounding box center [566, 86] width 61 height 18
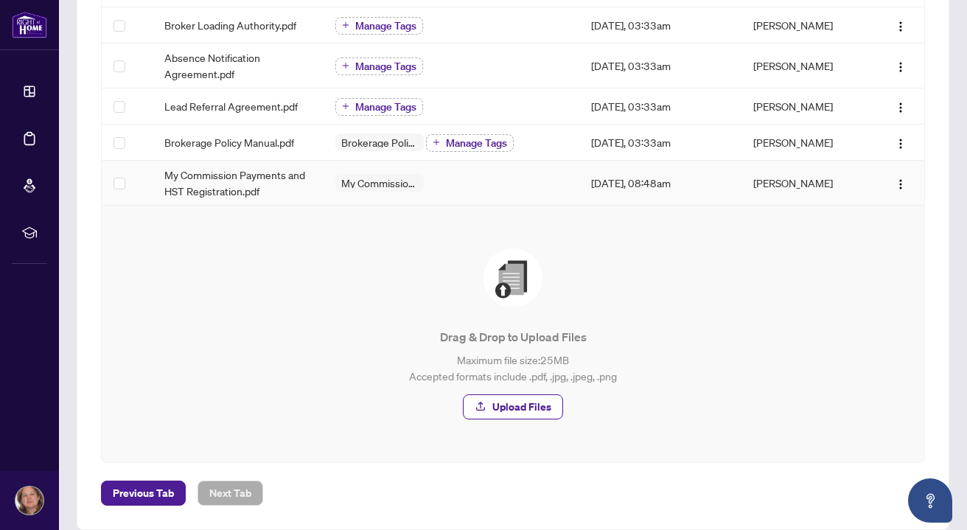
scroll to position [520, 0]
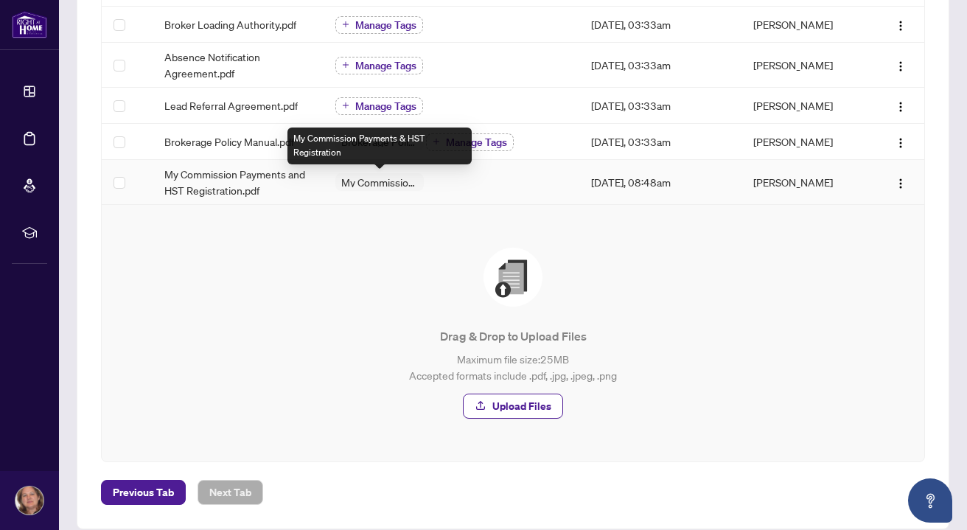
click at [377, 182] on span "My Commission Payments & HST Registration" at bounding box center [379, 182] width 88 height 10
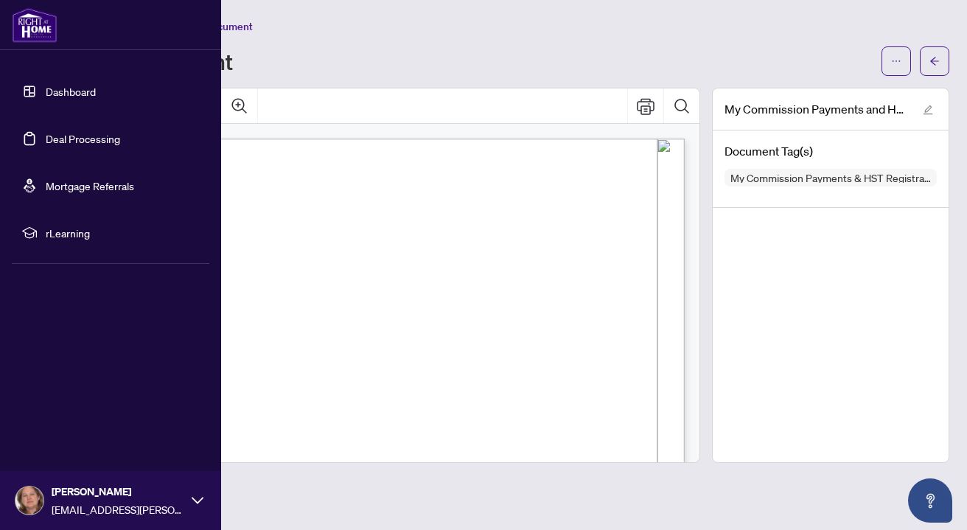
click at [51, 86] on link "Dashboard" at bounding box center [71, 91] width 50 height 13
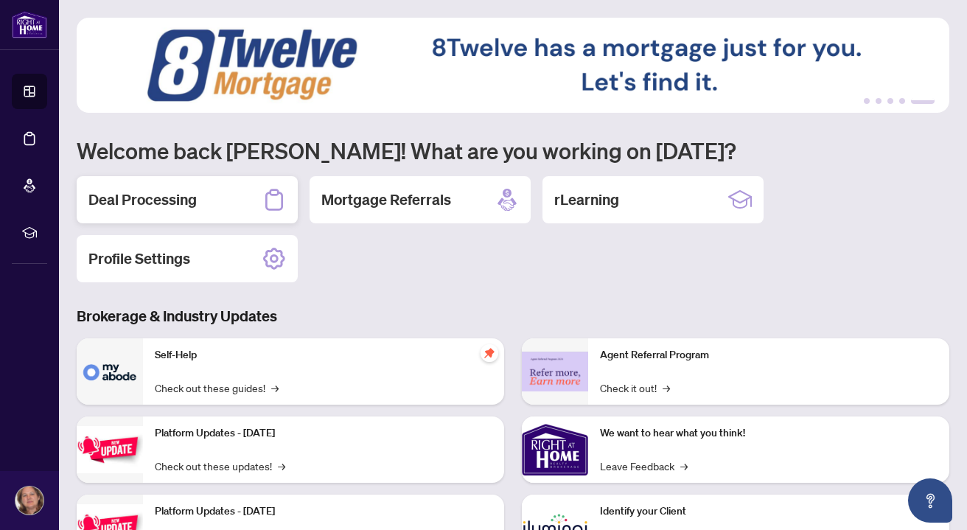
click at [184, 197] on h2 "Deal Processing" at bounding box center [142, 199] width 108 height 21
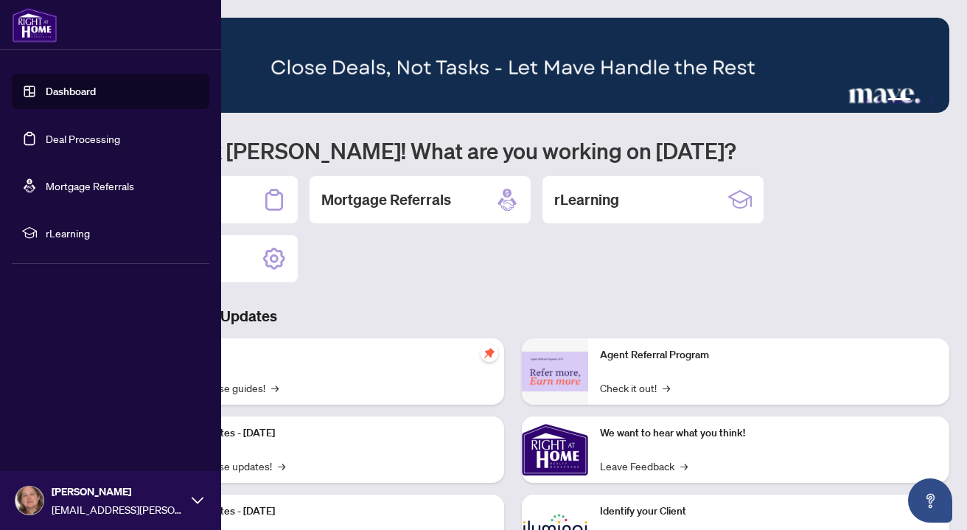
click at [198, 497] on icon at bounding box center [198, 501] width 12 height 12
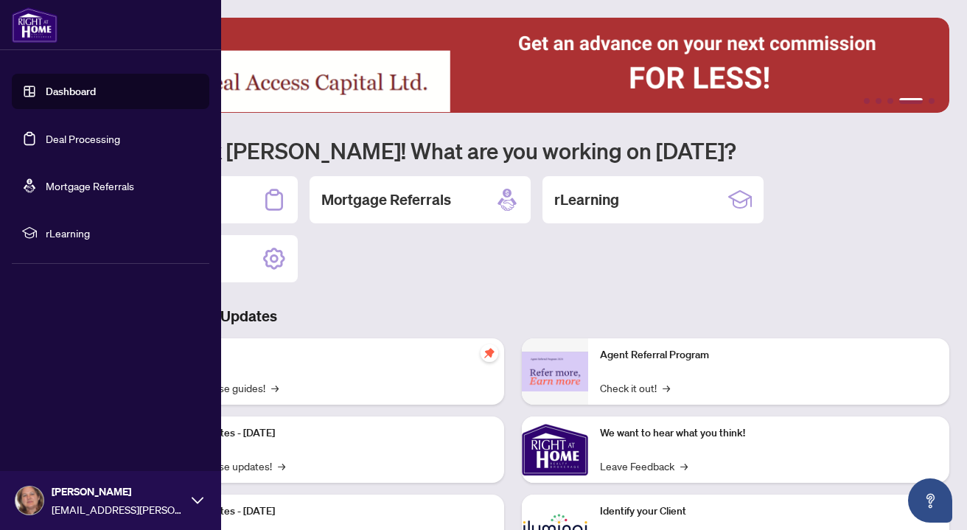
click at [198, 501] on icon at bounding box center [198, 501] width 12 height 12
click at [96, 444] on span "Profile Settings" at bounding box center [78, 444] width 70 height 24
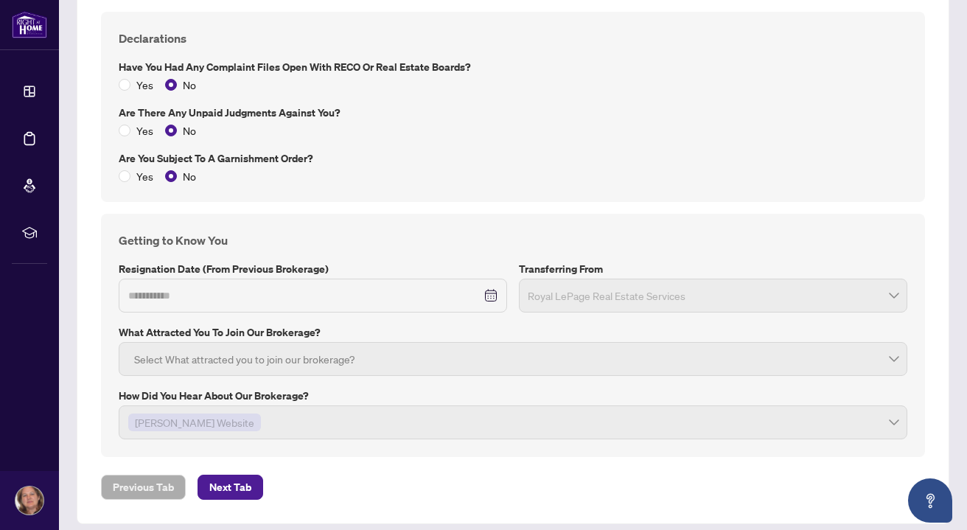
scroll to position [1946, 0]
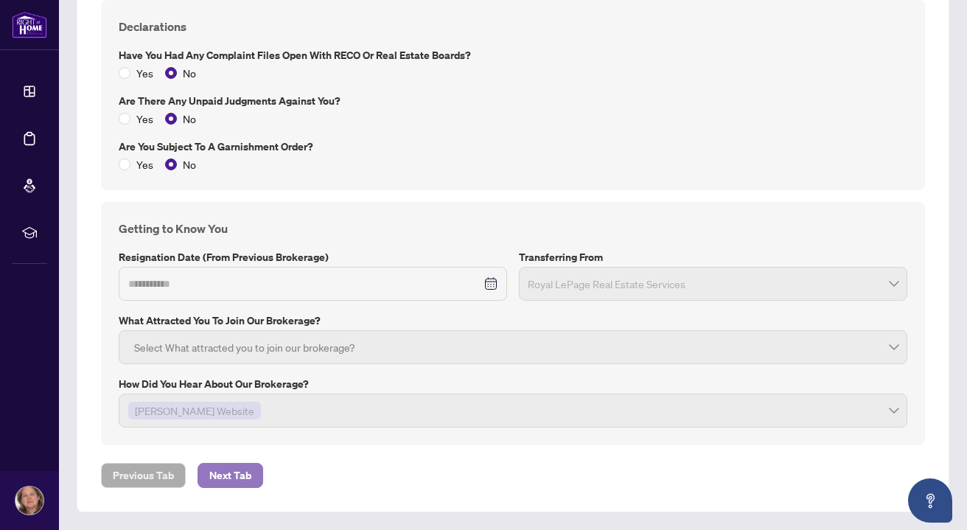
click at [243, 473] on span "Next Tab" at bounding box center [230, 476] width 42 height 24
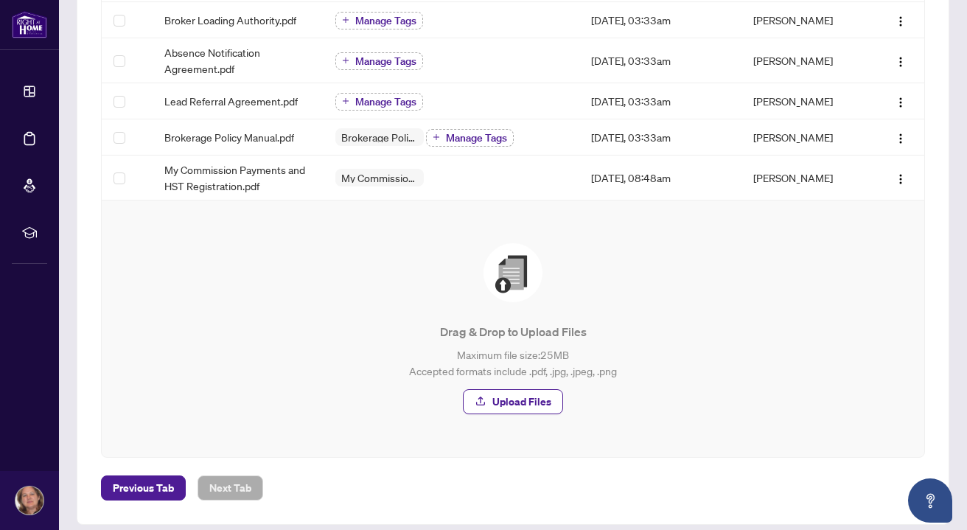
scroll to position [536, 0]
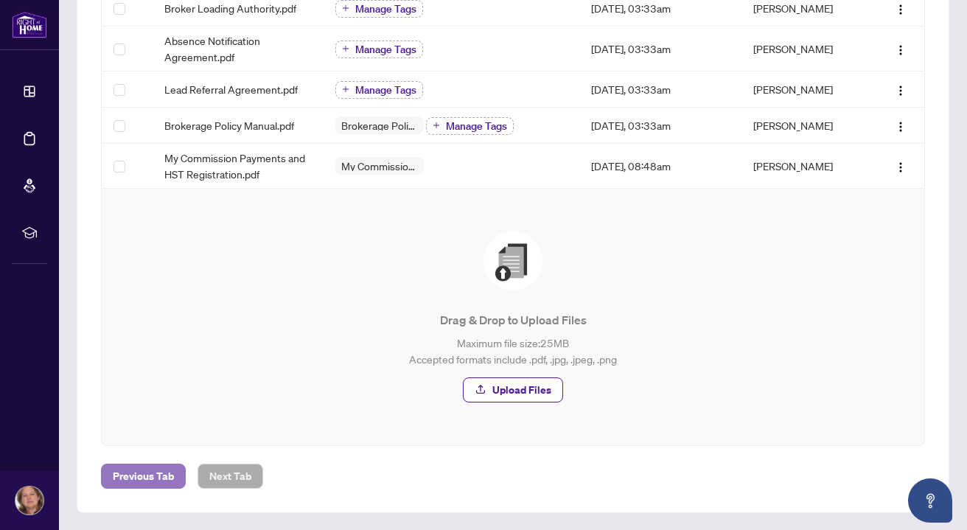
click at [159, 470] on span "Previous Tab" at bounding box center [143, 476] width 61 height 24
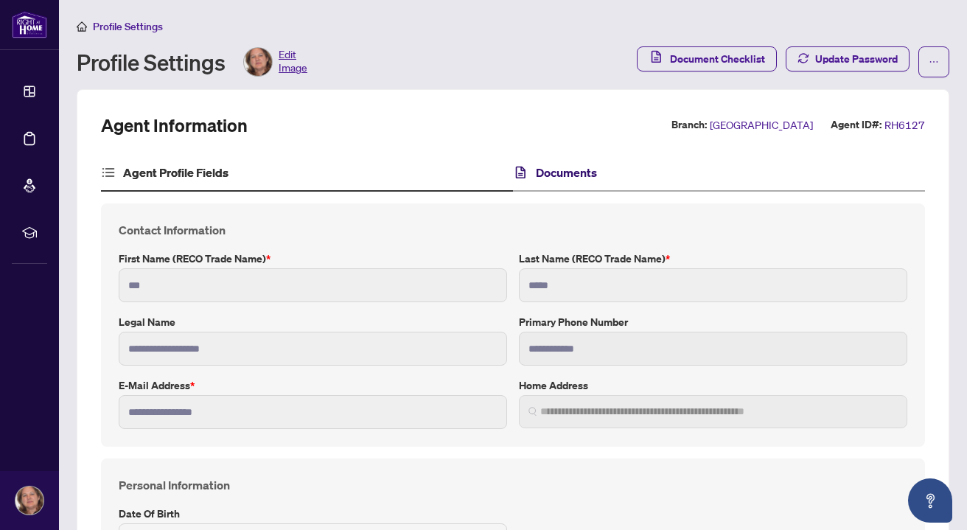
click at [543, 172] on h4 "Documents" at bounding box center [566, 173] width 61 height 18
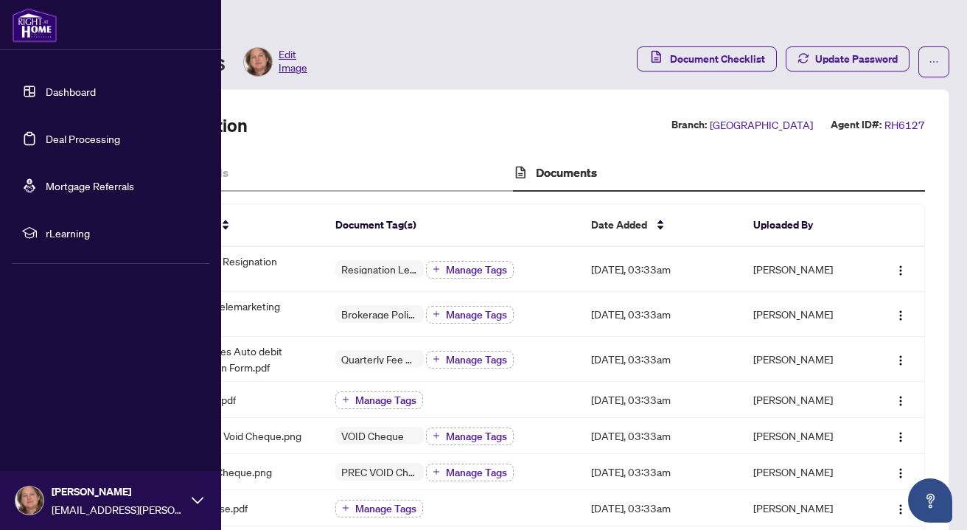
click at [49, 93] on link "Dashboard" at bounding box center [71, 91] width 50 height 13
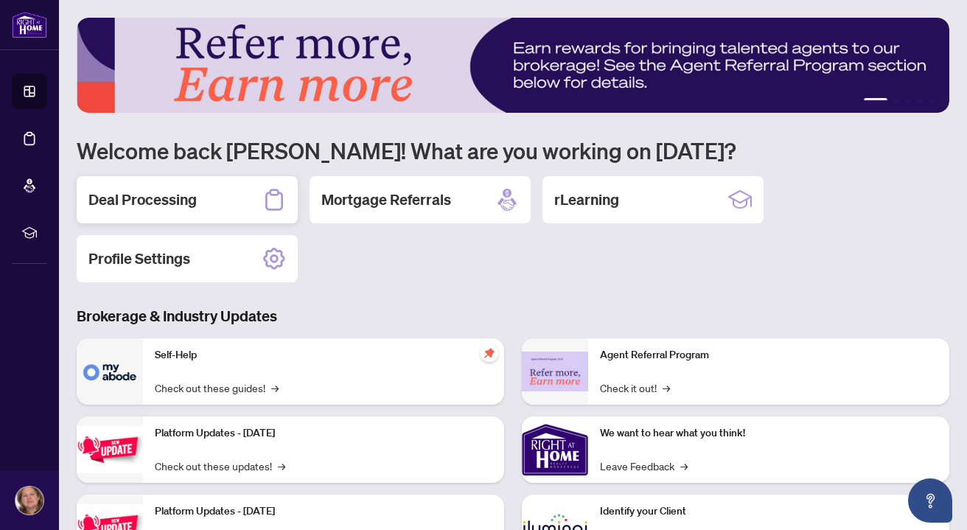
click at [156, 199] on h2 "Deal Processing" at bounding box center [142, 199] width 108 height 21
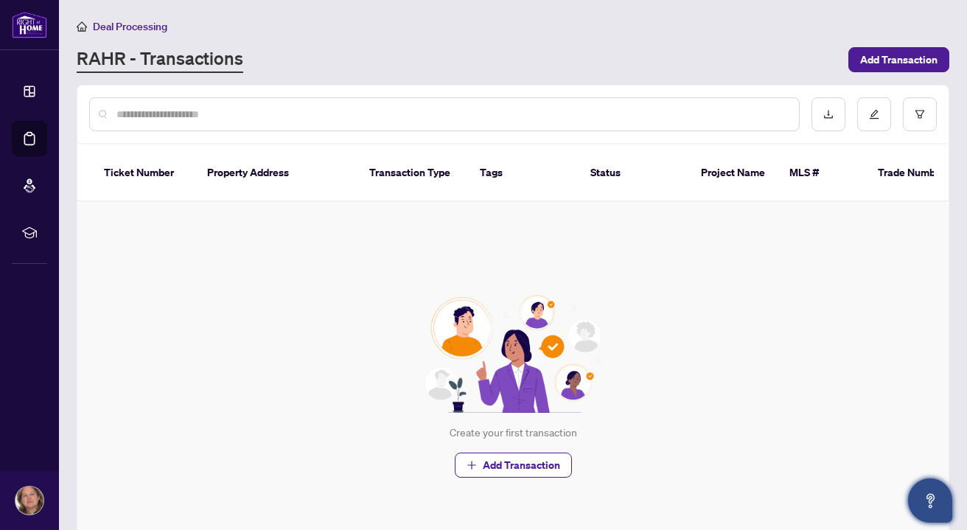
click at [927, 501] on icon "Open asap" at bounding box center [931, 501] width 18 height 18
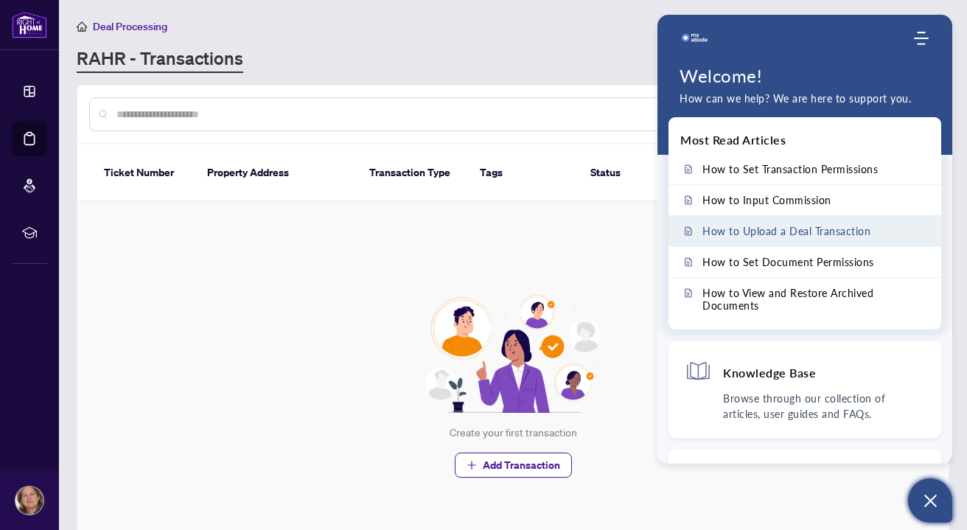
click at [816, 232] on span "How to Upload a Deal Transaction" at bounding box center [787, 231] width 168 height 13
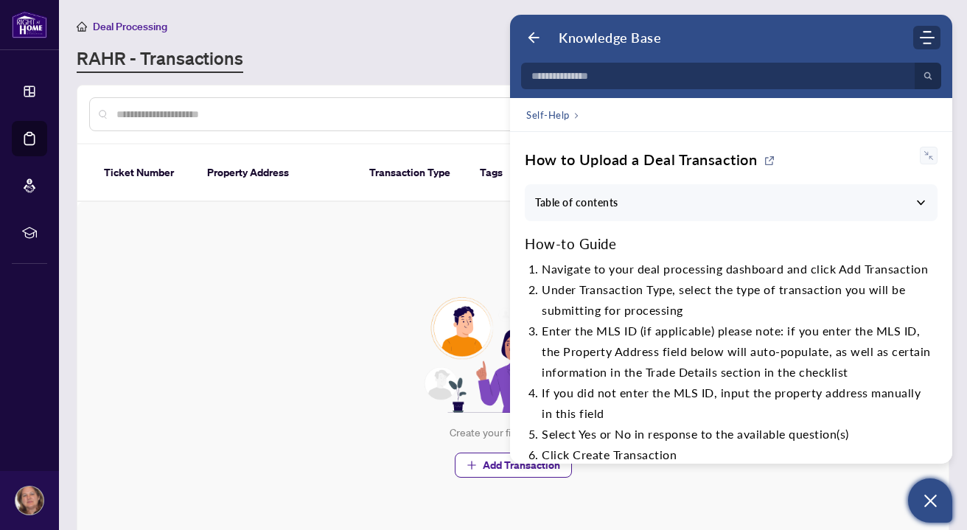
click at [925, 38] on use "Modules Menu" at bounding box center [927, 37] width 15 height 13
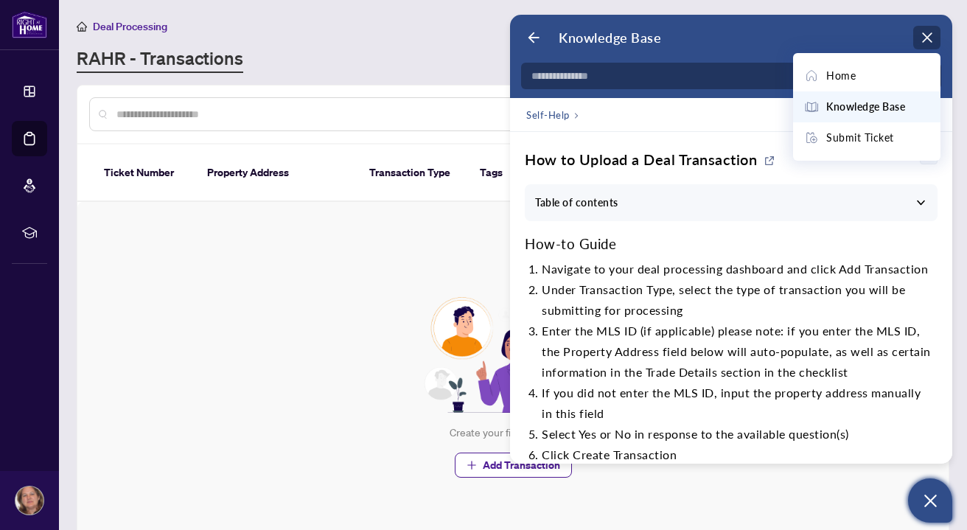
click at [405, 228] on div "Create your first transaction Add Transaction" at bounding box center [512, 386] width 871 height 369
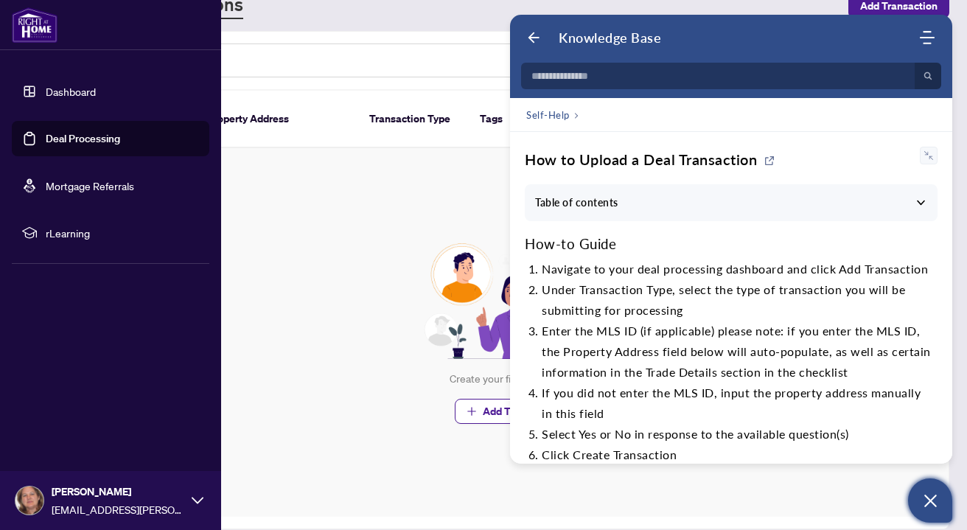
click at [63, 91] on link "Dashboard" at bounding box center [71, 91] width 50 height 13
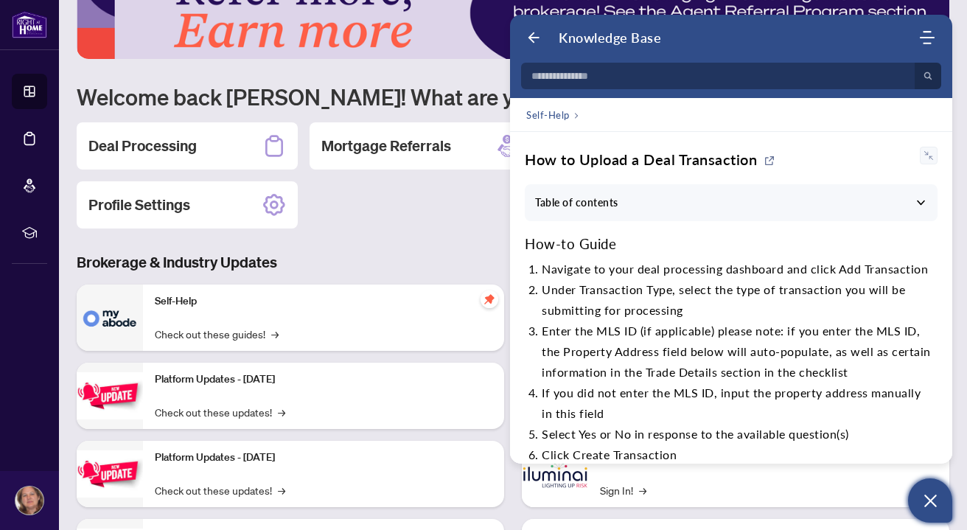
click at [930, 501] on icon "Open asap" at bounding box center [930, 501] width 13 height 13
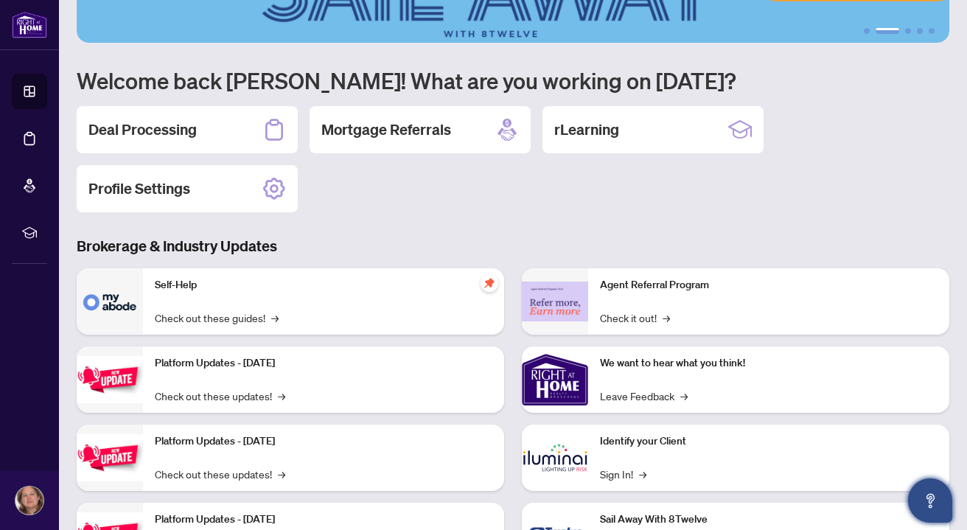
scroll to position [149, 0]
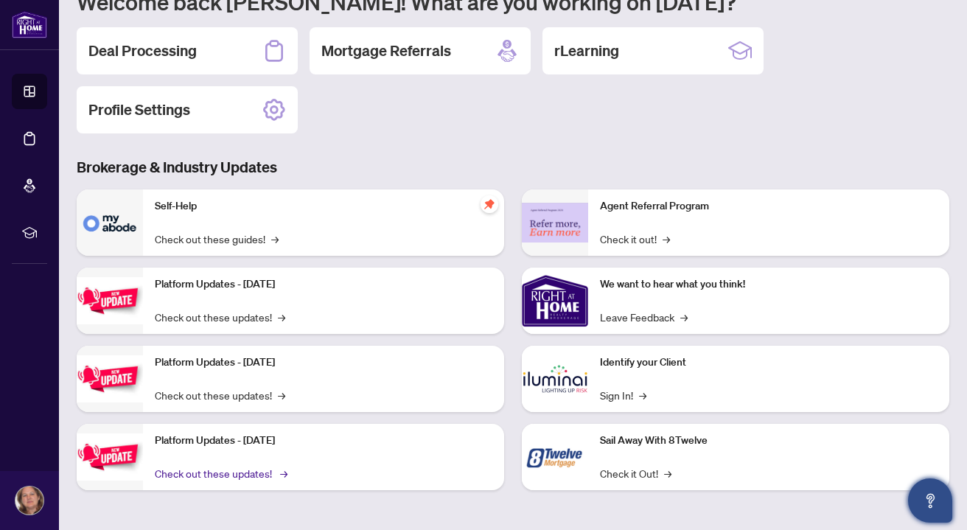
click at [276, 470] on link "Check out these updates! →" at bounding box center [220, 473] width 130 height 16
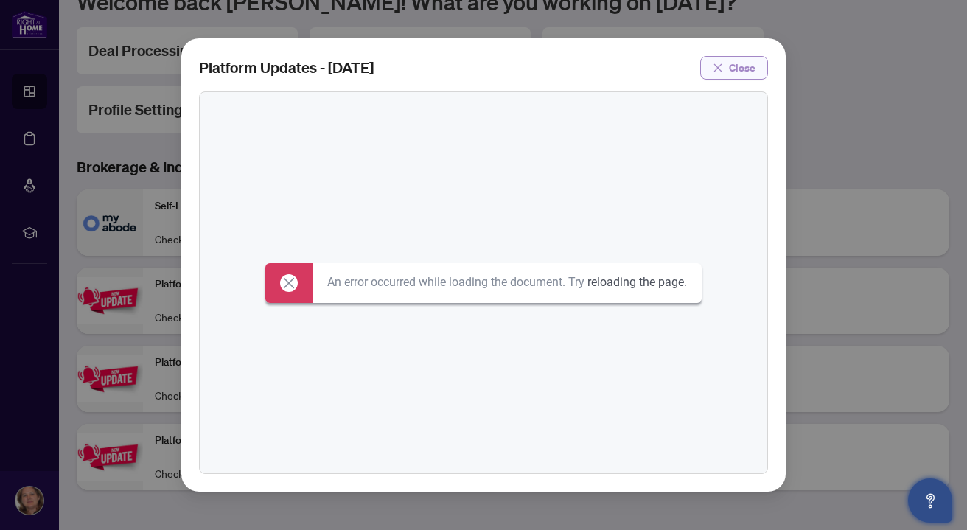
click at [765, 68] on button "Close" at bounding box center [734, 68] width 68 height 24
